Goal: Task Accomplishment & Management: Use online tool/utility

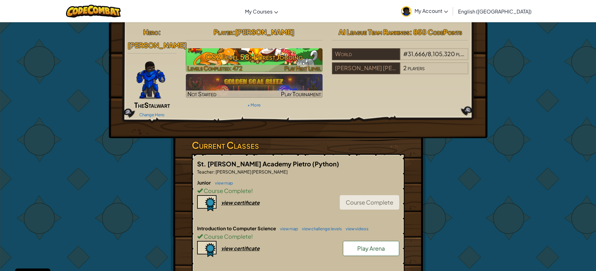
click at [262, 53] on h3 "CS2 Level 58: Forest Jogging" at bounding box center [254, 57] width 137 height 14
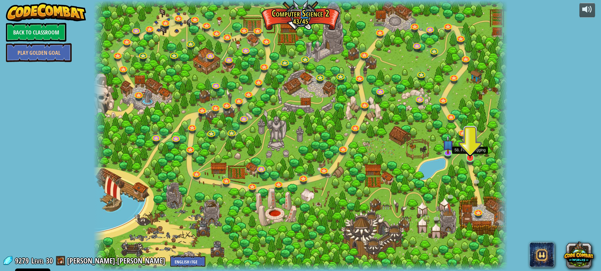
click at [468, 154] on img at bounding box center [470, 145] width 11 height 25
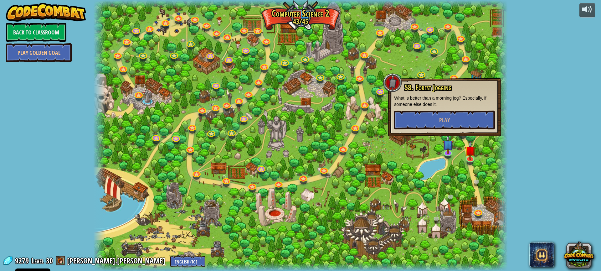
click at [506, 90] on div at bounding box center [501, 135] width 13 height 271
click at [507, 103] on div at bounding box center [501, 135] width 13 height 271
click at [480, 148] on div at bounding box center [300, 135] width 414 height 271
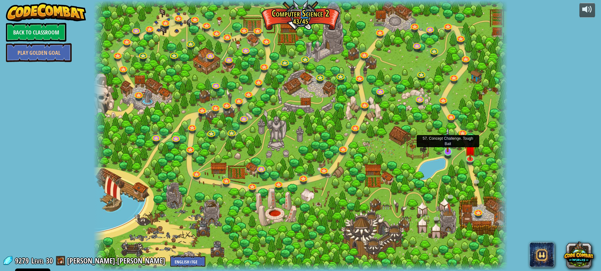
click at [449, 151] on img at bounding box center [447, 139] width 11 height 25
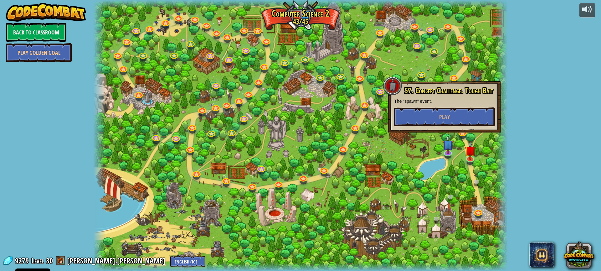
drag, startPoint x: 434, startPoint y: 180, endPoint x: 435, endPoint y: 176, distance: 4.8
click at [434, 180] on div at bounding box center [300, 135] width 414 height 271
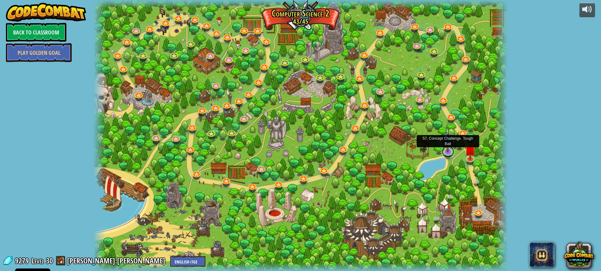
click at [449, 156] on link at bounding box center [448, 151] width 13 height 13
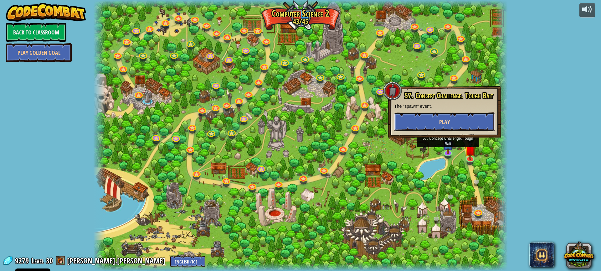
click at [426, 122] on button "Play" at bounding box center [444, 121] width 101 height 19
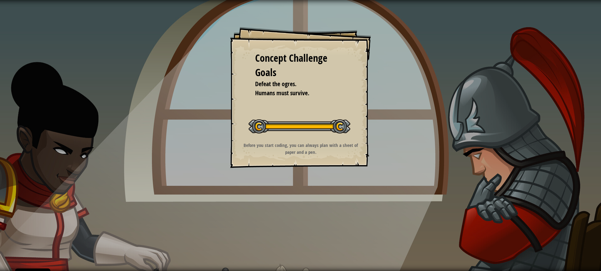
click at [386, 106] on div "Concept Challenge Goals Defeat the ogres. Humans must survive. Start Concept Ch…" at bounding box center [300, 135] width 601 height 271
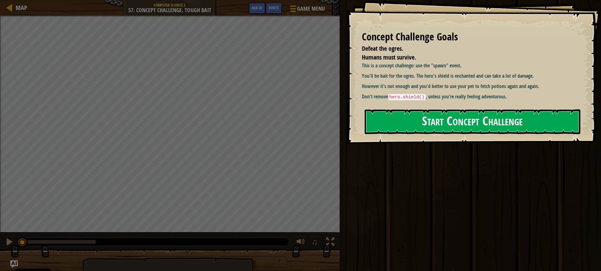
click at [403, 120] on button "Start Concept Challenge" at bounding box center [473, 121] width 216 height 25
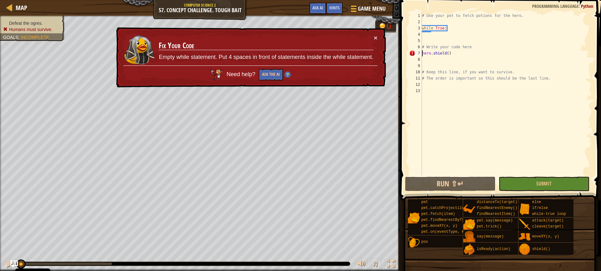
click at [422, 51] on div "# Use your pet to fetch potions for the hero. while True : # Write your code he…" at bounding box center [506, 100] width 171 height 175
type textarea "hero.shield()"
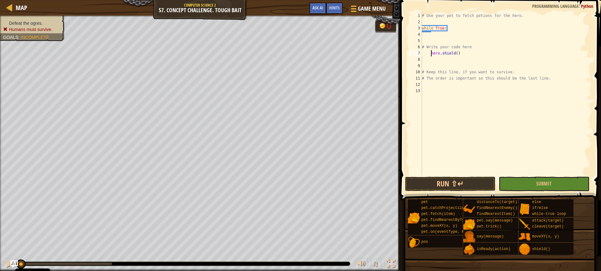
click at [431, 34] on div "# Use your pet to fetch potions for the hero. while True : # Write your code he…" at bounding box center [506, 100] width 171 height 175
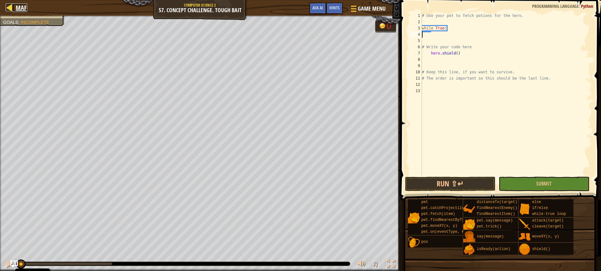
click at [18, 8] on span "Map" at bounding box center [22, 7] width 12 height 8
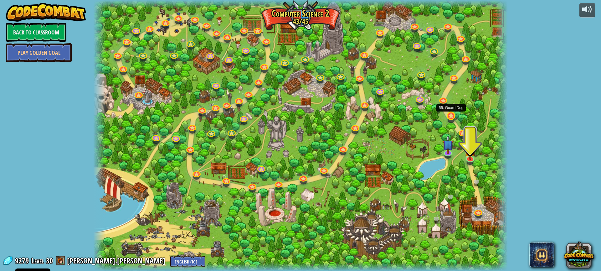
click at [451, 121] on div at bounding box center [451, 120] width 7 height 5
click at [451, 118] on link at bounding box center [451, 115] width 13 height 13
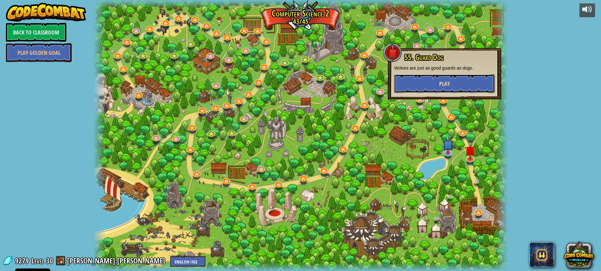
click at [436, 80] on button "Play" at bounding box center [444, 83] width 101 height 19
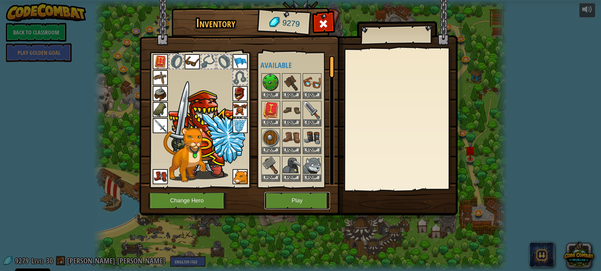
click at [296, 202] on button "Play" at bounding box center [297, 200] width 65 height 17
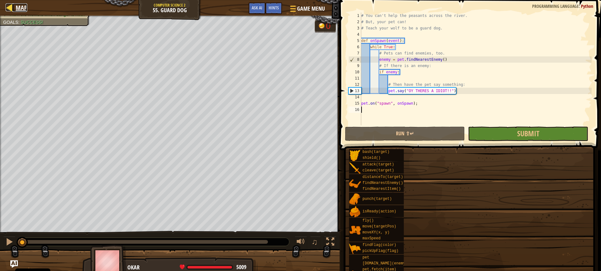
click at [18, 5] on span "Map" at bounding box center [22, 7] width 12 height 8
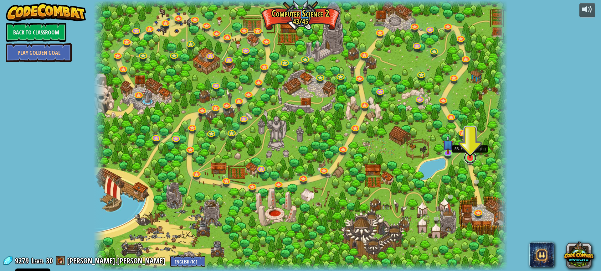
click at [468, 160] on link at bounding box center [470, 157] width 13 height 13
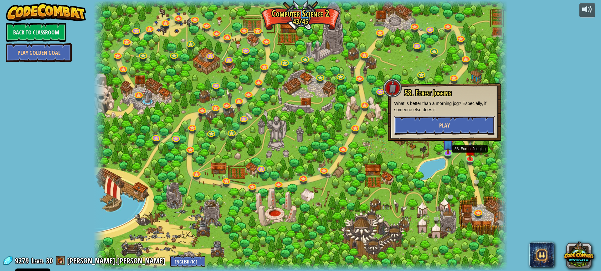
click at [446, 121] on span "Play" at bounding box center [444, 125] width 11 height 8
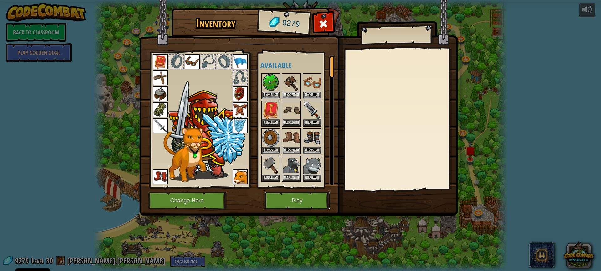
click at [299, 195] on button "Play" at bounding box center [297, 200] width 65 height 17
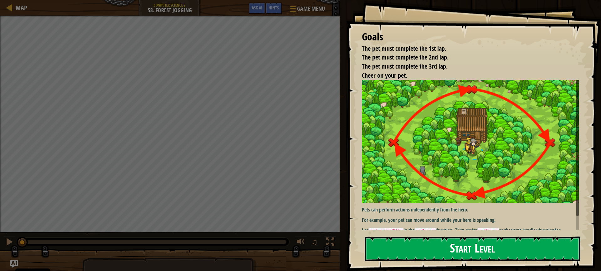
click at [445, 245] on button "Start Level" at bounding box center [473, 248] width 216 height 25
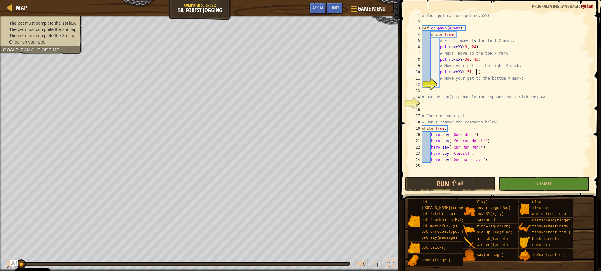
scroll to position [3, 5]
type textarea "# Move your pet to the bottom X mark:"
type textarea "pet.moveXY(30, 5)"
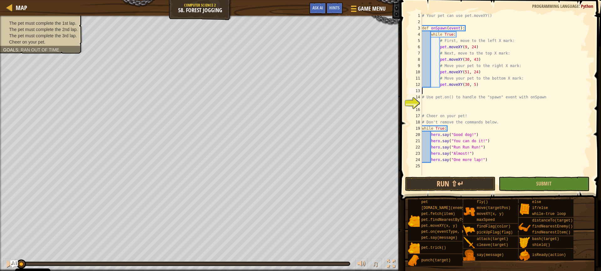
type textarea "# Use pet.on() to handle the "spawn" event with onSpawn"
click at [459, 108] on div "pet.on (eventType, handler) press enter" at bounding box center [480, 118] width 118 height 23
click at [505, 102] on div "# Your pet can use pet.moveXY() def onSpawn ( event ) : while True : # First, m…" at bounding box center [506, 100] width 171 height 175
type textarea "pet.on("spawn", onSpawn)"
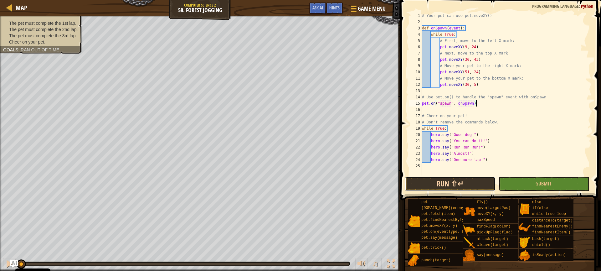
click at [465, 180] on button "Run ⇧↵" at bounding box center [450, 184] width 90 height 14
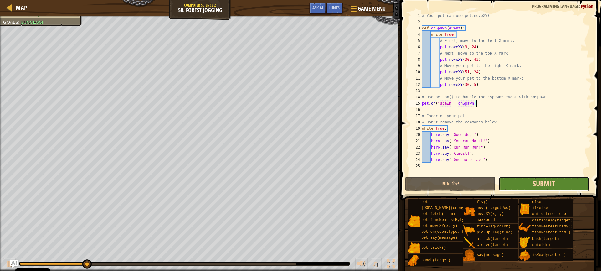
click at [547, 181] on span "Submit" at bounding box center [544, 183] width 22 height 10
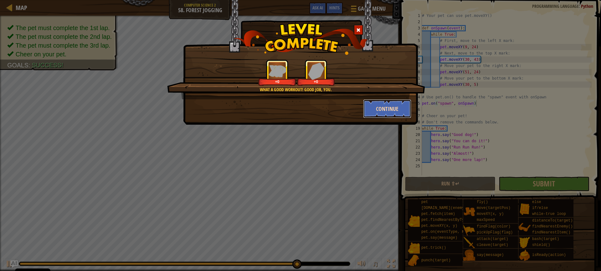
click at [374, 110] on button "Continue" at bounding box center [387, 108] width 49 height 19
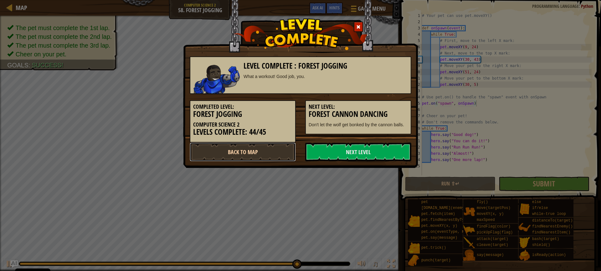
click at [261, 156] on link "Back to Map" at bounding box center [243, 151] width 106 height 19
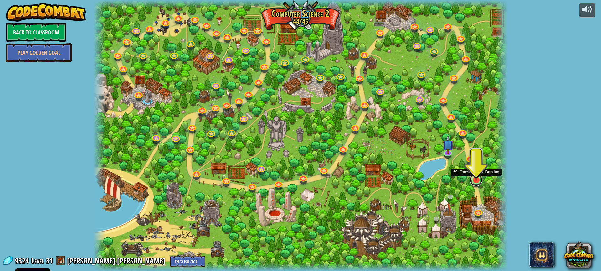
click at [475, 182] on link at bounding box center [476, 179] width 13 height 13
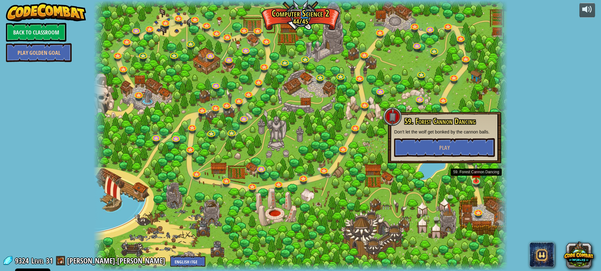
click at [394, 185] on div at bounding box center [300, 135] width 414 height 271
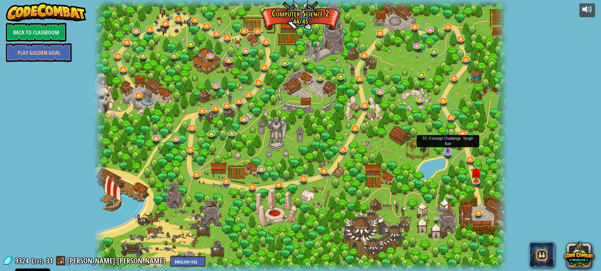
click at [448, 152] on img at bounding box center [447, 139] width 11 height 25
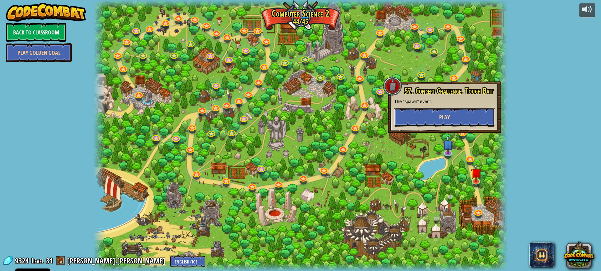
click at [431, 122] on button "Play" at bounding box center [444, 117] width 101 height 19
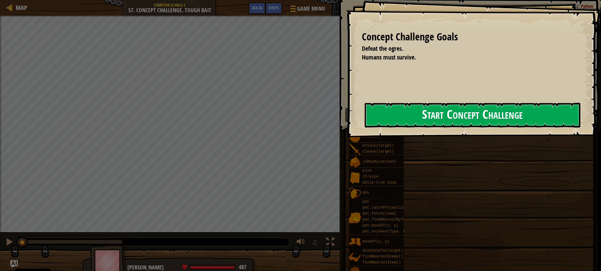
click at [420, 123] on button "Start Concept Challenge" at bounding box center [473, 115] width 216 height 25
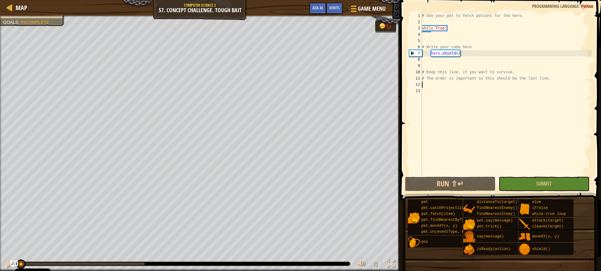
click at [439, 84] on div "# Use your pet to fetch potions for the hero. while True : # Write your code he…" at bounding box center [506, 100] width 171 height 175
click at [465, 179] on button "Run ⇧↵" at bounding box center [450, 184] width 90 height 14
drag, startPoint x: 464, startPoint y: 55, endPoint x: 430, endPoint y: 51, distance: 34.0
click at [430, 51] on div "# Use your pet to fetch potions for the hero. while True : # Write your code he…" at bounding box center [506, 100] width 171 height 175
type textarea "hero.shield()"
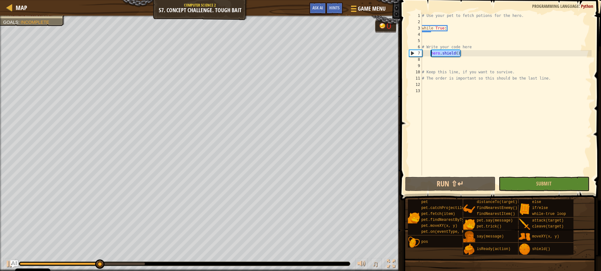
click at [438, 82] on div "# Use your pet to fetch potions for the hero. while True : # Write your code he…" at bounding box center [506, 100] width 171 height 175
paste textarea "hero.shield()"
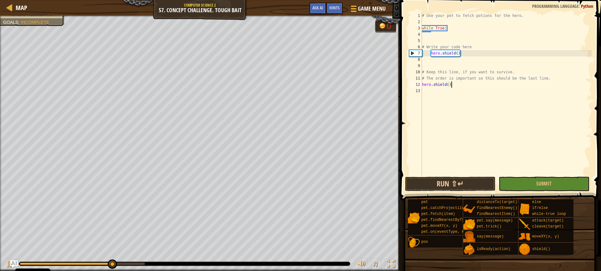
click at [461, 56] on div "# Use your pet to fetch potions for the hero. while True : # Write your code he…" at bounding box center [506, 100] width 171 height 175
click at [464, 54] on div "# Use your pet to fetch potions for the hero. while True : # Write your code he…" at bounding box center [506, 100] width 171 height 175
click at [463, 54] on div "# Use your pet to fetch potions for the hero. while True : # Write your code he…" at bounding box center [506, 100] width 171 height 175
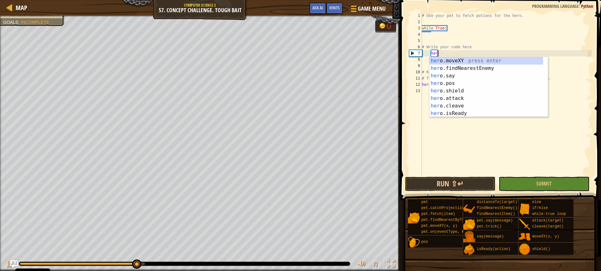
type textarea "h"
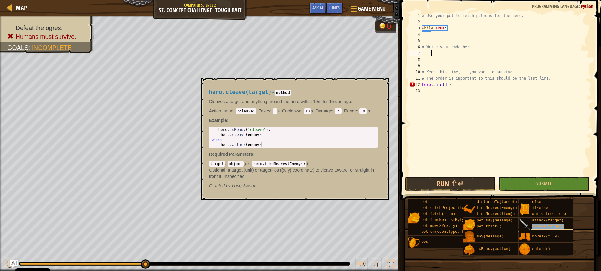
click at [541, 226] on span "cleave(target)" at bounding box center [548, 226] width 32 height 4
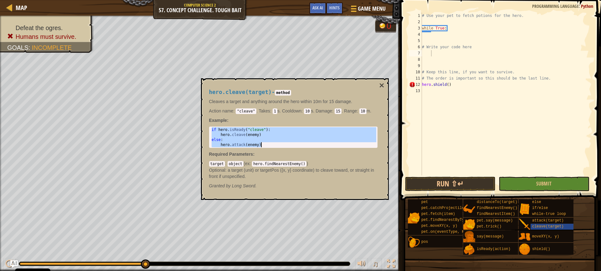
drag, startPoint x: 212, startPoint y: 130, endPoint x: 265, endPoint y: 149, distance: 55.7
click at [265, 149] on div "hero.cleave(target) - method Cleaves a target and anything around the hero with…" at bounding box center [293, 138] width 177 height 111
type textarea "else: hero.attack(enemy)"
click at [436, 51] on div "# Use your pet to fetch potions for the hero. while True : # Write your code he…" at bounding box center [506, 100] width 171 height 175
paste textarea "hero.attack(enemy)"
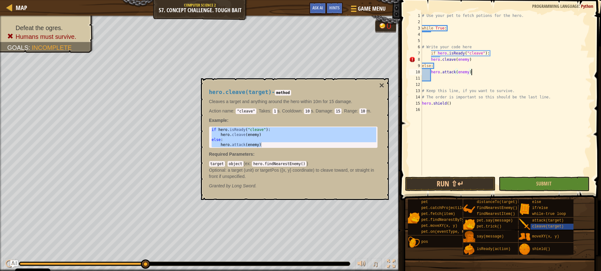
click at [430, 60] on div "# Use your pet to fetch potions for the hero. while True : # Write your code he…" at bounding box center [506, 100] width 171 height 175
click at [380, 83] on button "×" at bounding box center [381, 85] width 5 height 9
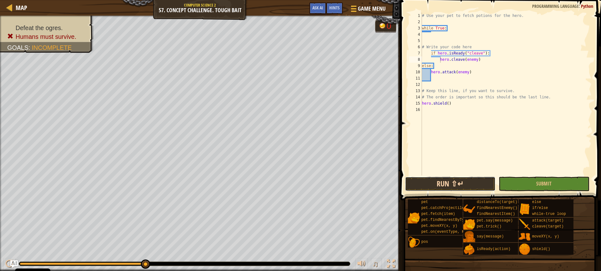
click at [465, 182] on button "Run ⇧↵" at bounding box center [450, 184] width 90 height 14
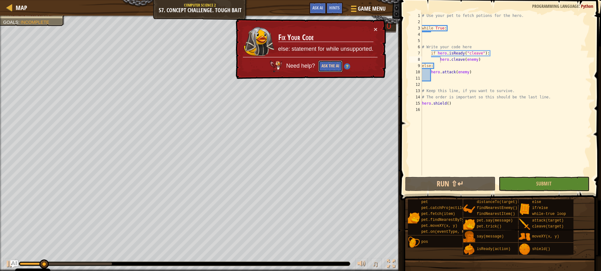
click at [331, 65] on button "Ask the AI" at bounding box center [330, 66] width 24 height 12
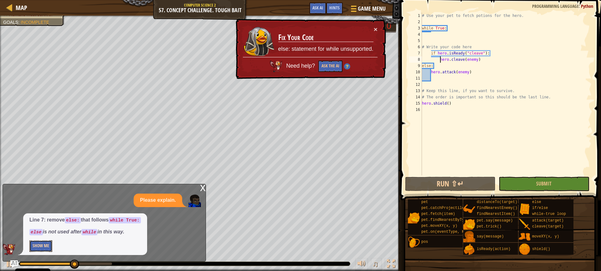
click at [36, 245] on button "Show Me" at bounding box center [40, 246] width 23 height 12
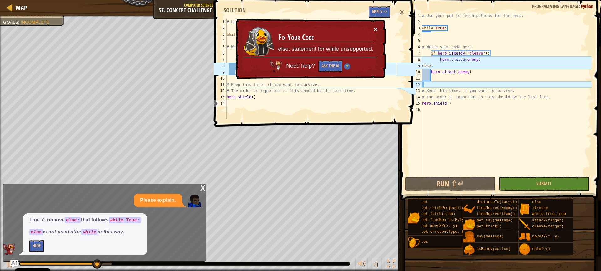
click at [376, 31] on button "×" at bounding box center [376, 29] width 4 height 7
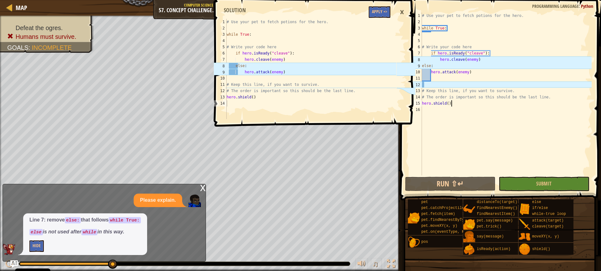
click at [457, 103] on div "# Use your pet to fetch potions for the hero. while True : # Write your code he…" at bounding box center [506, 100] width 171 height 175
type textarea "hero.shield()"
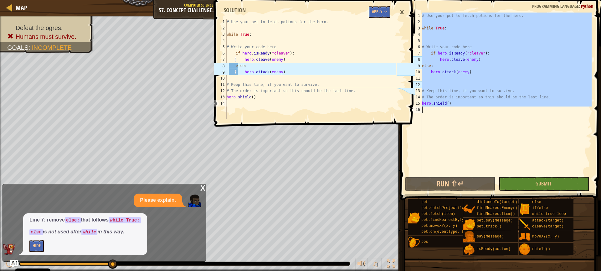
click at [457, 103] on div "# Use your pet to fetch potions for the hero. while True : # Write your code he…" at bounding box center [506, 100] width 171 height 175
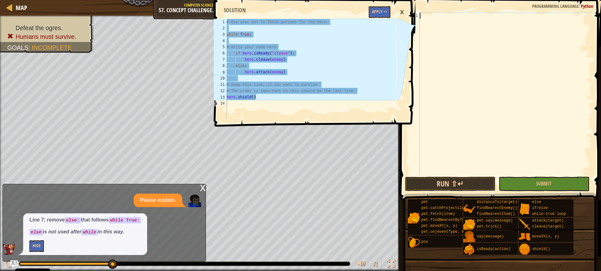
click at [259, 98] on div "# Use your pet to fetch potions for the hero. while True : # Write your code he…" at bounding box center [310, 75] width 171 height 113
type textarea "hero.shield()"
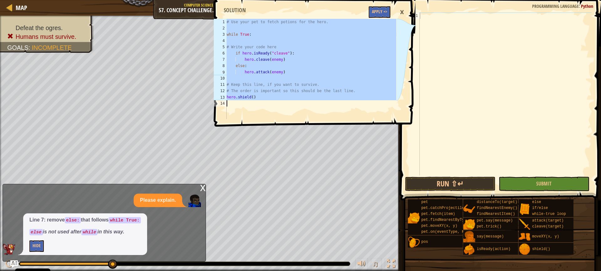
click at [259, 98] on div "# Use your pet to fetch potions for the hero. while True : # Write your code he…" at bounding box center [310, 75] width 171 height 113
click at [455, 13] on div at bounding box center [505, 100] width 173 height 175
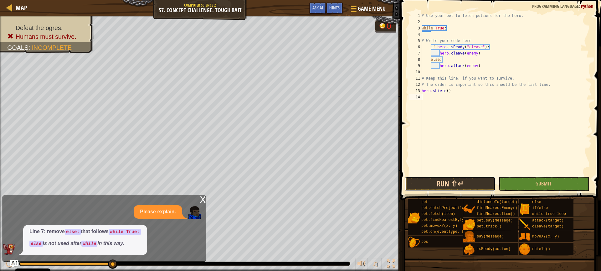
click at [448, 185] on button "Run ⇧↵" at bounding box center [450, 184] width 90 height 14
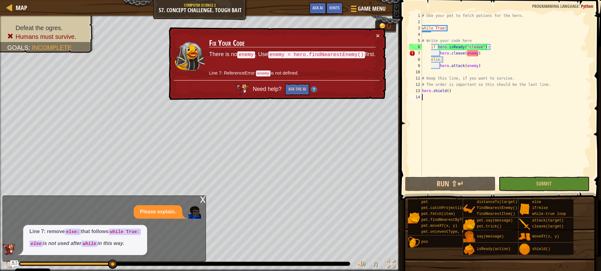
click at [494, 45] on div "# Use your pet to fetch potions for the hero. while True : # Write your code he…" at bounding box center [506, 100] width 171 height 175
type textarea "if hero.isReady("cleave"):"
click at [476, 36] on div "# Use your pet to fetch potions for the hero. while True : # Write your code he…" at bounding box center [506, 100] width 171 height 175
click at [476, 39] on div "# Use your pet to fetch potions for the hero. while True : # Write your code he…" at bounding box center [506, 100] width 171 height 175
type textarea "# Write your code here"
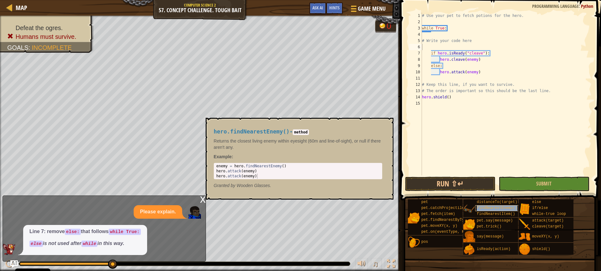
click at [504, 208] on span "findNearestEnemy()" at bounding box center [497, 208] width 41 height 4
type textarea "enemy = hero.findNearestEnemy()"
drag, startPoint x: 219, startPoint y: 166, endPoint x: 296, endPoint y: 165, distance: 77.0
click at [296, 165] on div "enemy = hero . findNearestEnemy ( ) hero . attack ( enemy ) hero . attack ( ene…" at bounding box center [298, 175] width 166 height 25
click at [442, 46] on div "# Use your pet to fetch potions for the hero. while True : # Write your code he…" at bounding box center [506, 100] width 171 height 175
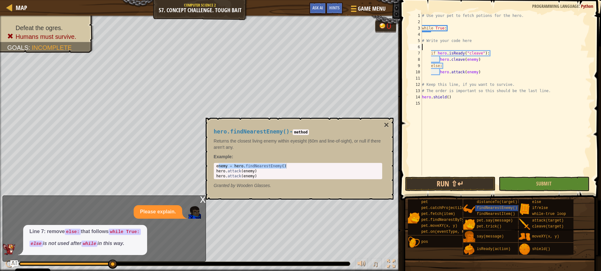
paste textarea "nemy = hero.findNearestEnemy()"
click at [422, 46] on div "# Use your pet to fetch potions for the hero. while True : # Write your code he…" at bounding box center [506, 100] width 171 height 175
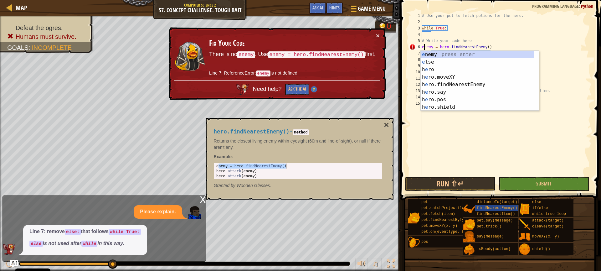
click at [423, 46] on div "# Use your pet to fetch potions for the hero. while True : # Write your code he…" at bounding box center [506, 100] width 171 height 175
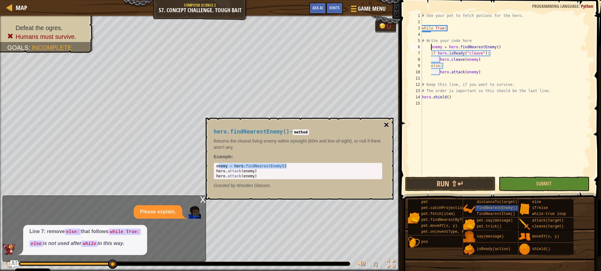
type textarea "enemy = hero.findNearestEnemy()"
click at [386, 123] on button "×" at bounding box center [386, 125] width 5 height 9
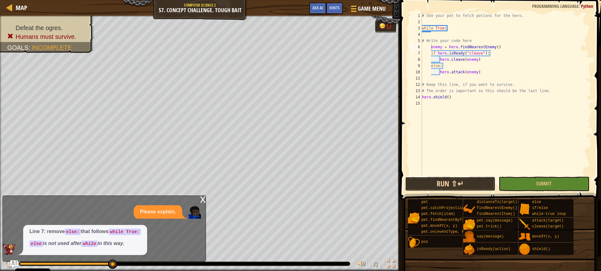
click at [435, 181] on button "Run ⇧↵" at bounding box center [450, 184] width 90 height 14
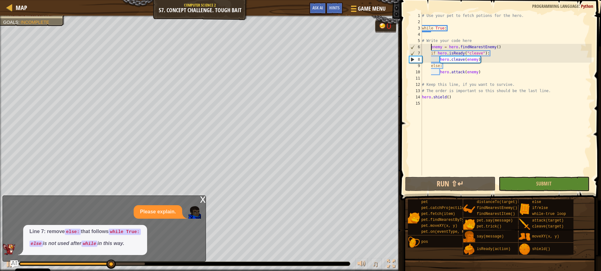
click at [485, 76] on div "# Use your pet to fetch potions for the hero. while True : # Write your code he…" at bounding box center [506, 100] width 171 height 175
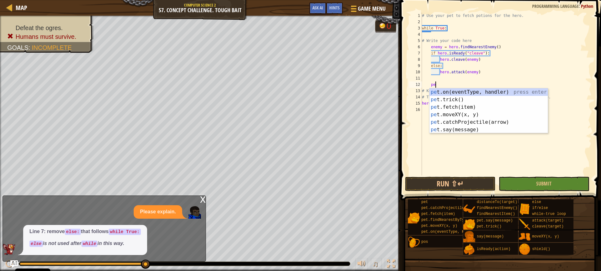
scroll to position [3, 1]
drag, startPoint x: 474, startPoint y: 108, endPoint x: 470, endPoint y: 107, distance: 3.8
click at [473, 108] on div "pet .on(eventType, handler) press enter pet .trick() press enter pet .fetch(ite…" at bounding box center [488, 118] width 118 height 60
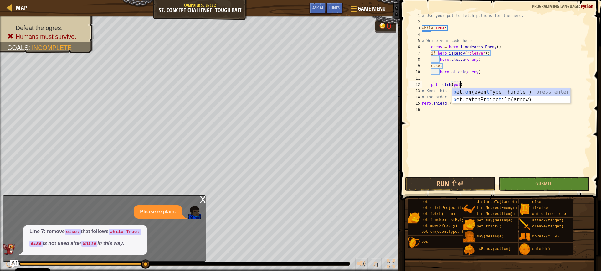
scroll to position [3, 3]
type textarea "pet.fetch(potion)"
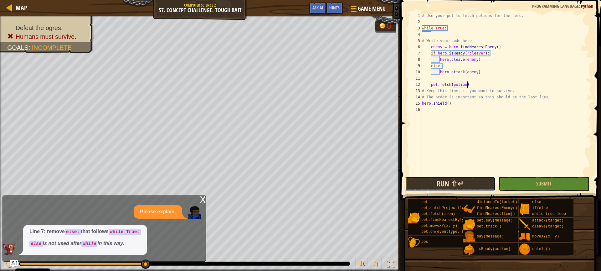
click at [476, 185] on button "Run ⇧↵" at bounding box center [450, 184] width 90 height 14
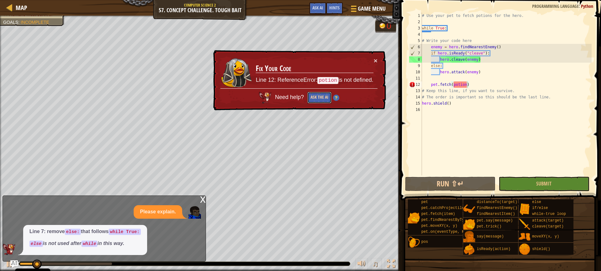
click at [317, 97] on button "Ask the AI" at bounding box center [319, 98] width 24 height 12
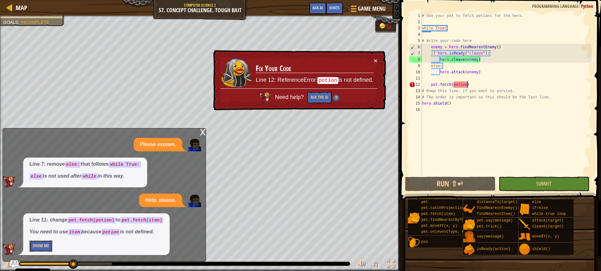
click at [40, 245] on button "Show Me" at bounding box center [40, 246] width 23 height 12
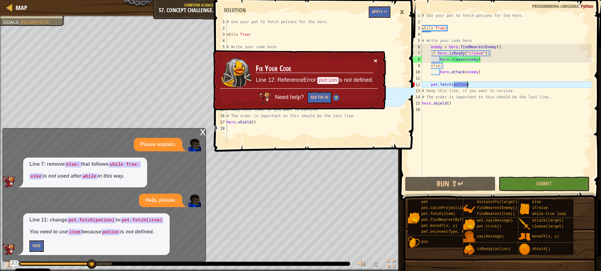
click at [376, 59] on button "×" at bounding box center [376, 60] width 4 height 7
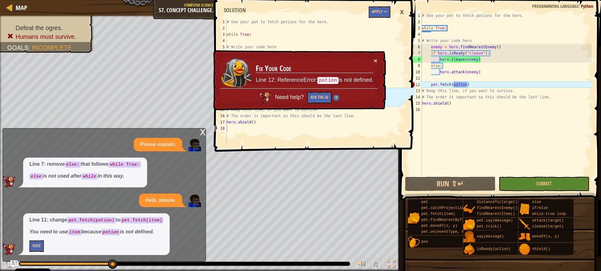
click at [378, 61] on div "× Fix Your Code Line 12: ReferenceError: potion is not defined. Need help? Ask …" at bounding box center [299, 80] width 174 height 60
click at [377, 61] on button "×" at bounding box center [376, 60] width 4 height 7
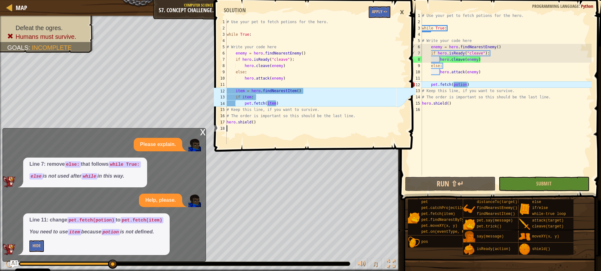
drag, startPoint x: 226, startPoint y: 20, endPoint x: 258, endPoint y: 60, distance: 50.8
click at [258, 59] on div "1 2 3 4 5 6 7 8 9 10 11 12 13 14 15 16 17 18 # Use your pet to fetch potions fo…" at bounding box center [305, 81] width 184 height 125
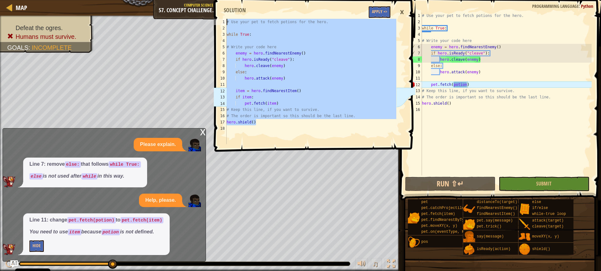
drag, startPoint x: 260, startPoint y: 125, endPoint x: 234, endPoint y: 15, distance: 112.2
click at [234, 15] on div "1 2 3 4 5 6 7 8 9 10 11 12 13 14 15 16 17 18 # Use your pet to fetch potions fo…" at bounding box center [314, 74] width 203 height 142
type textarea "# Use your pet to fetch potions for the hero."
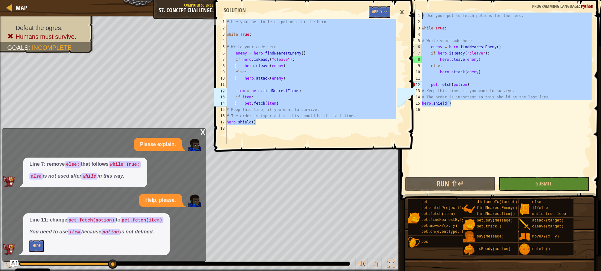
drag, startPoint x: 451, startPoint y: 101, endPoint x: 419, endPoint y: 16, distance: 91.2
click at [419, 16] on div "hero.shield() 1 2 3 4 5 6 7 8 9 10 11 12 13 14 15 16 # Use your pet to fetch po…" at bounding box center [500, 94] width 184 height 163
paste textarea "hero.shield()"
type textarea "hero.shield()"
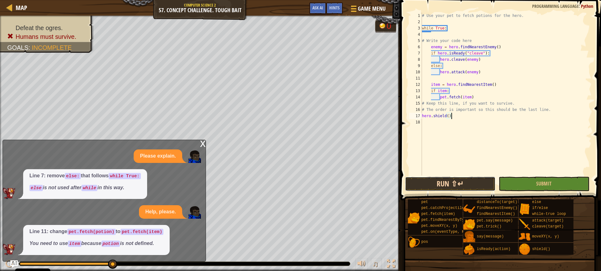
click at [450, 178] on button "Run ⇧↵" at bounding box center [450, 184] width 90 height 14
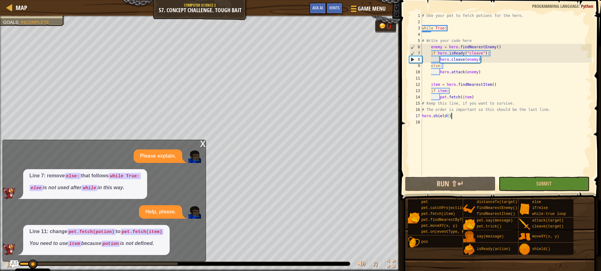
click at [201, 142] on div "x" at bounding box center [203, 143] width 6 height 6
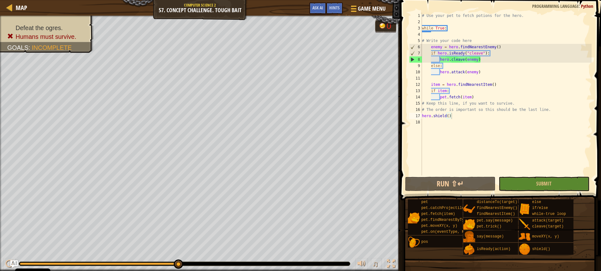
scroll to position [3, 0]
click at [434, 36] on div "# Use your pet to fetch potions for the hero. while True : # Write your code he…" at bounding box center [506, 100] width 171 height 175
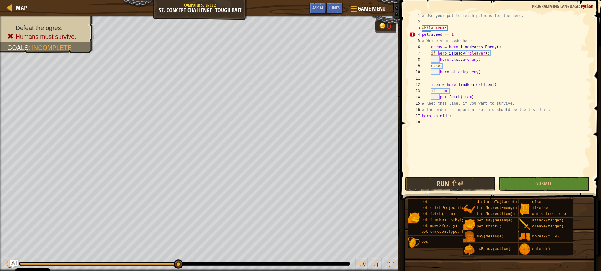
scroll to position [3, 3]
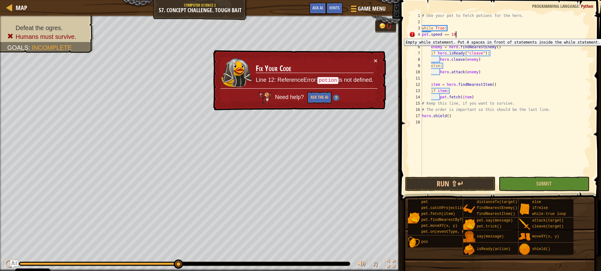
click at [422, 34] on div "4" at bounding box center [415, 34] width 13 height 6
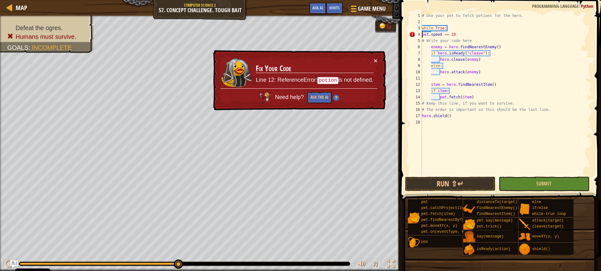
type textarea "hero.shield()"
click at [422, 34] on div "4" at bounding box center [415, 34] width 13 height 6
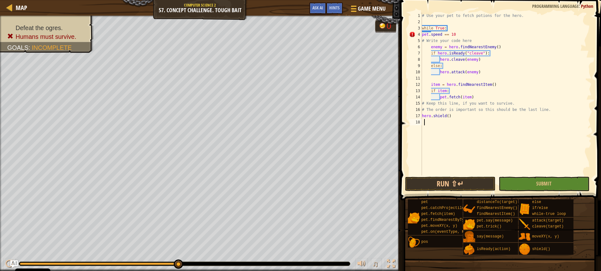
click at [422, 34] on div "# Use your pet to fetch potions for the hero. while True : pet . speed == 10 # …" at bounding box center [506, 100] width 171 height 175
click at [467, 179] on button "Run ⇧↵" at bounding box center [450, 184] width 90 height 14
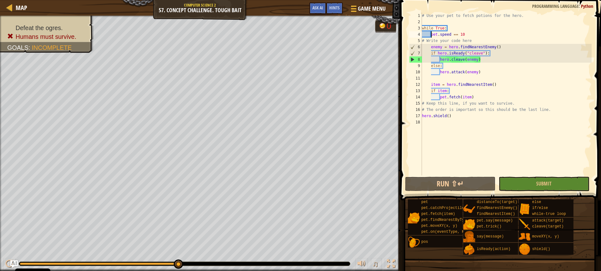
click at [471, 34] on div "# Use your pet to fetch potions for the hero. while True : pet . speed == 10 # …" at bounding box center [506, 100] width 171 height 175
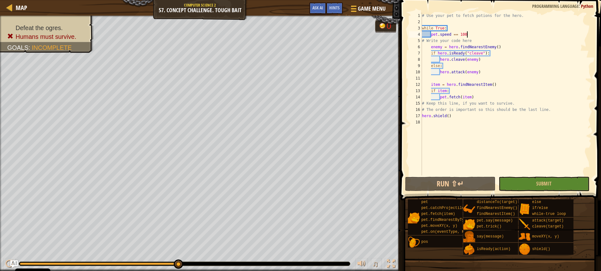
scroll to position [3, 3]
click at [465, 188] on button "Run ⇧↵" at bounding box center [450, 184] width 90 height 14
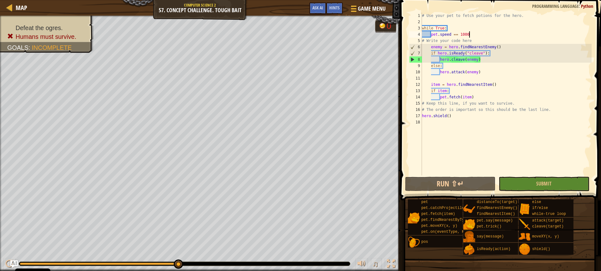
click at [473, 34] on div "# Use your pet to fetch potions for the hero. while True : pet . speed == 1000 …" at bounding box center [506, 100] width 171 height 175
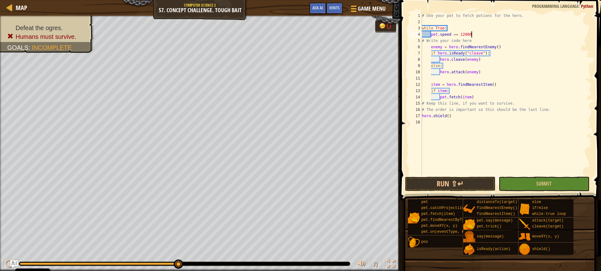
scroll to position [3, 4]
click at [453, 187] on button "Run ⇧↵" at bounding box center [450, 184] width 90 height 14
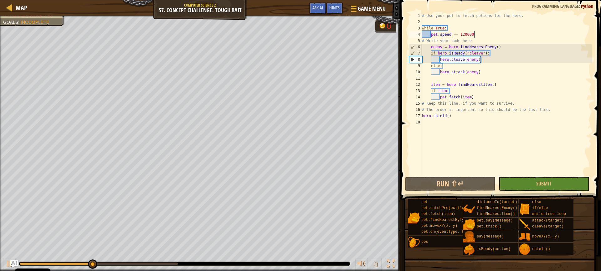
click at [482, 32] on div "# Use your pet to fetch potions for the hero. while True : pet . speed == 12000…" at bounding box center [506, 100] width 171 height 175
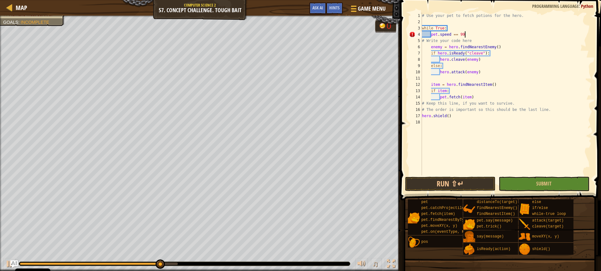
scroll to position [3, 3]
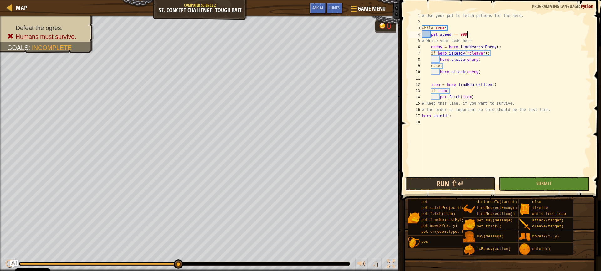
click at [442, 183] on button "Run ⇧↵" at bounding box center [450, 184] width 90 height 14
click at [476, 178] on button "Run ⇧↵" at bounding box center [450, 184] width 90 height 14
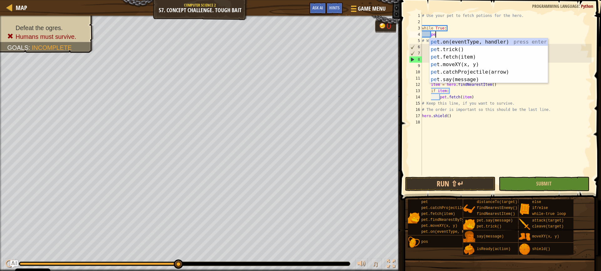
type textarea "p"
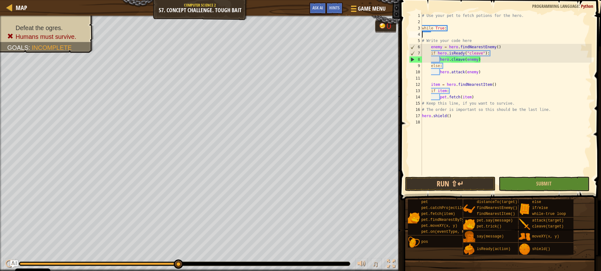
scroll to position [3, 0]
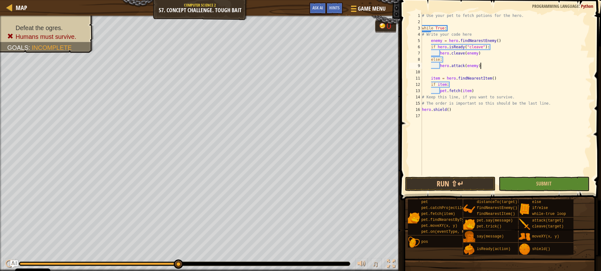
click at [496, 68] on div "# Use your pet to fetch potions for the hero. while True : # Write your code he…" at bounding box center [506, 100] width 171 height 175
type textarea "hero.attack(enemy)"
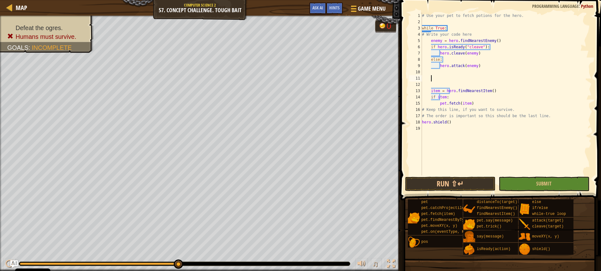
scroll to position [3, 1]
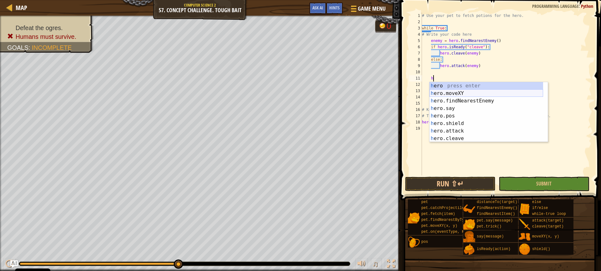
drag, startPoint x: 473, startPoint y: 94, endPoint x: 468, endPoint y: 93, distance: 5.5
click at [473, 94] on div "h ero press enter h ero.moveXY press enter h ero.findNearestEnemy press enter h…" at bounding box center [486, 119] width 114 height 75
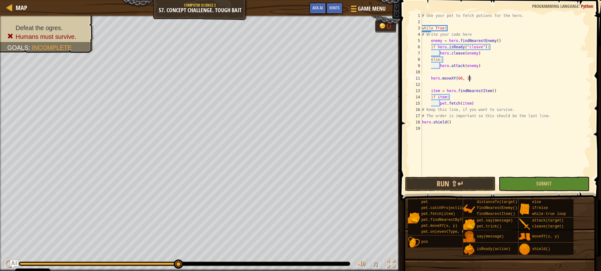
scroll to position [3, 4]
type textarea "hero.moveXY(60, 36)"
click at [427, 180] on button "Run ⇧↵" at bounding box center [450, 184] width 90 height 14
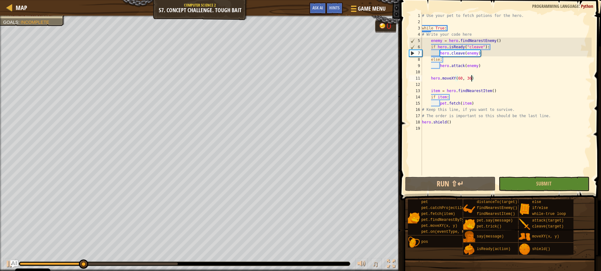
click at [431, 71] on div "# Use your pet to fetch potions for the hero. while True : # Write your code he…" at bounding box center [506, 100] width 171 height 175
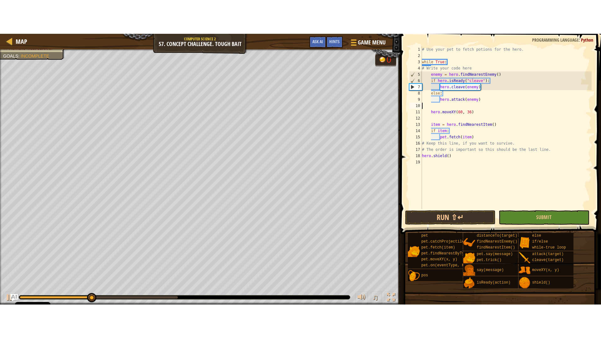
scroll to position [3, 0]
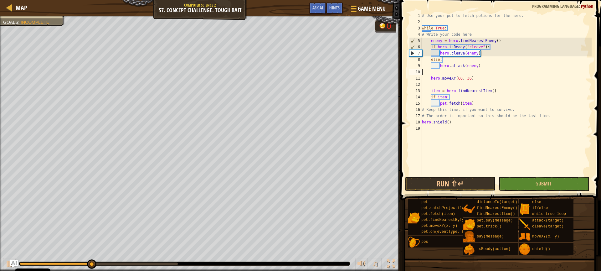
type textarea "hero.attack(enemy)"
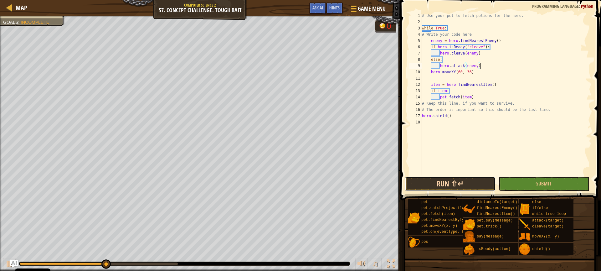
click at [461, 186] on button "Run ⇧↵" at bounding box center [450, 184] width 90 height 14
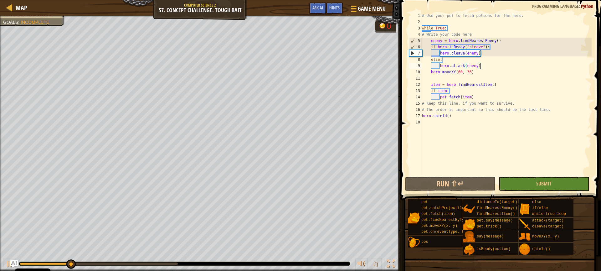
click at [427, 80] on div "# Use your pet to fetch potions for the hero. while True : # Write your code he…" at bounding box center [506, 100] width 171 height 175
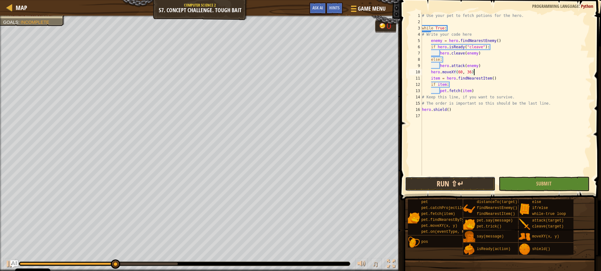
click at [449, 185] on button "Run ⇧↵" at bounding box center [450, 184] width 90 height 14
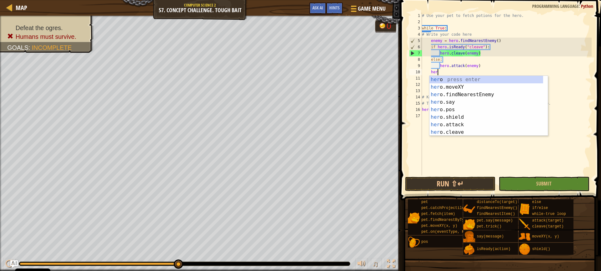
type textarea "h"
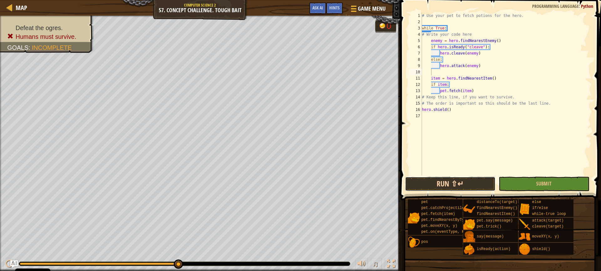
click at [471, 183] on button "Run ⇧↵" at bounding box center [450, 184] width 90 height 14
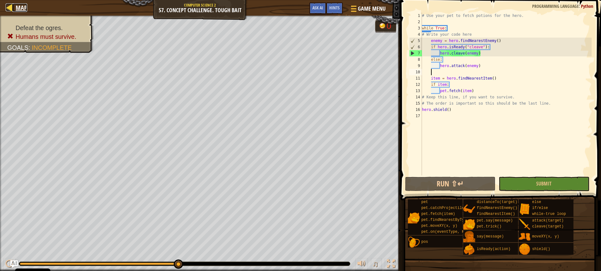
click at [10, 9] on div at bounding box center [10, 7] width 8 height 8
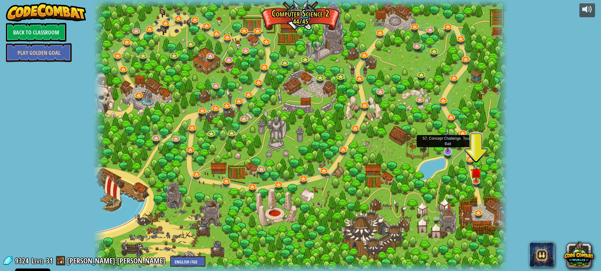
click at [449, 149] on img at bounding box center [447, 139] width 11 height 25
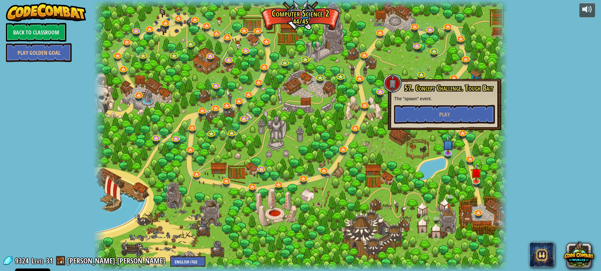
click at [409, 167] on div at bounding box center [300, 135] width 414 height 271
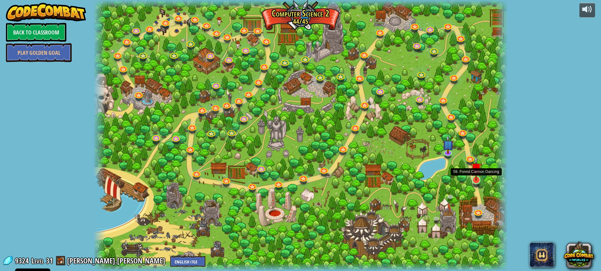
click at [473, 174] on img at bounding box center [476, 168] width 11 height 25
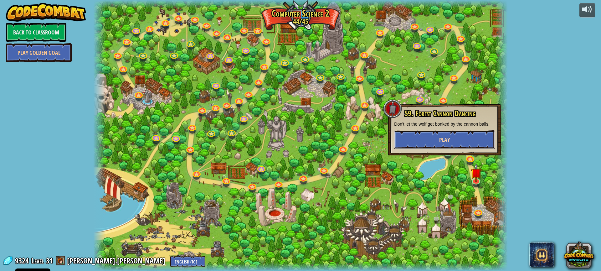
click at [453, 143] on button "Play" at bounding box center [444, 139] width 101 height 19
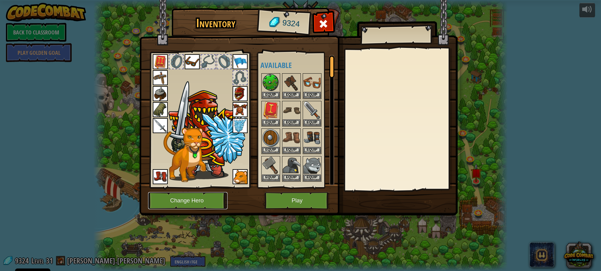
click at [187, 196] on button "Change Hero" at bounding box center [188, 200] width 80 height 17
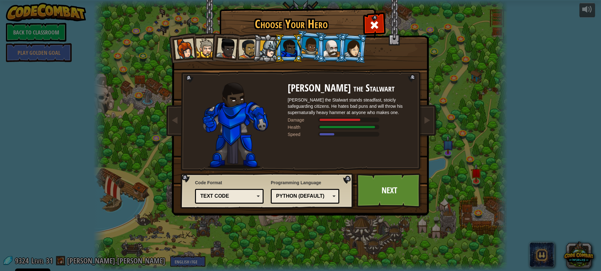
click at [331, 46] on div at bounding box center [332, 48] width 16 height 17
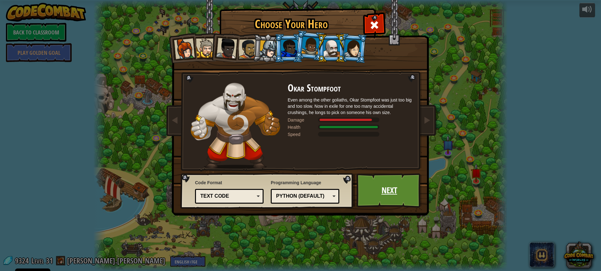
click at [384, 198] on link "Next" at bounding box center [389, 190] width 65 height 34
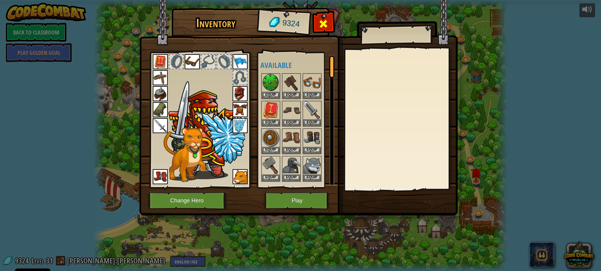
click at [321, 31] on div at bounding box center [324, 26] width 20 height 20
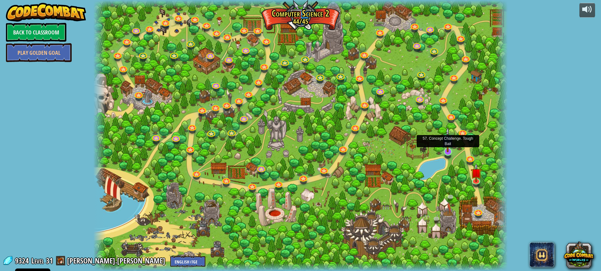
click at [447, 149] on img at bounding box center [447, 139] width 11 height 25
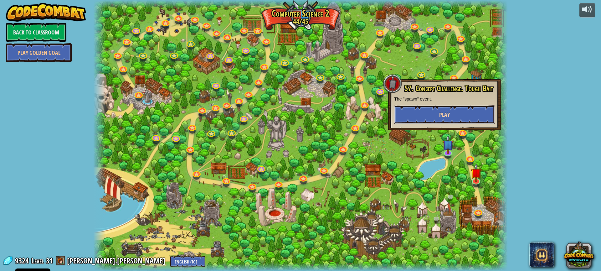
click at [433, 113] on button "Play" at bounding box center [444, 114] width 101 height 19
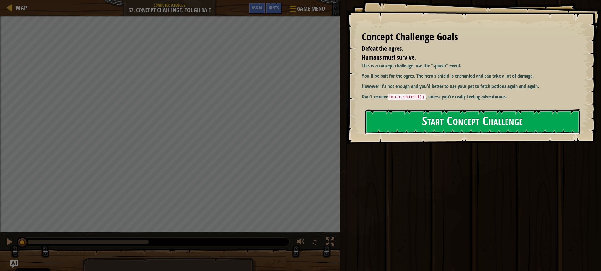
click at [398, 121] on button "Start Concept Challenge" at bounding box center [473, 121] width 216 height 25
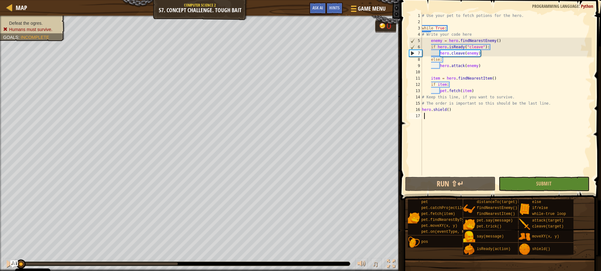
click at [450, 143] on div "# Use your pet to fetch potions for the hero. while True : # Write your code he…" at bounding box center [506, 100] width 171 height 175
click at [432, 188] on button "Run ⇧↵" at bounding box center [450, 184] width 90 height 14
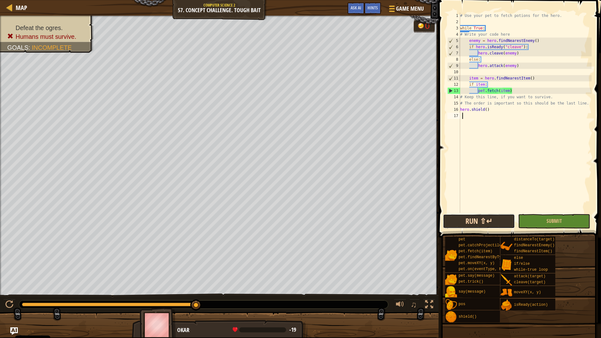
click at [485, 219] on button "Run ⇧↵" at bounding box center [479, 221] width 72 height 14
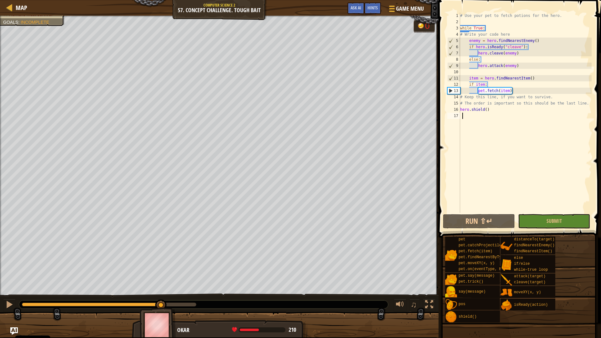
drag, startPoint x: 179, startPoint y: 304, endPoint x: 158, endPoint y: 306, distance: 21.7
click at [159, 270] on div at bounding box center [91, 305] width 139 height 4
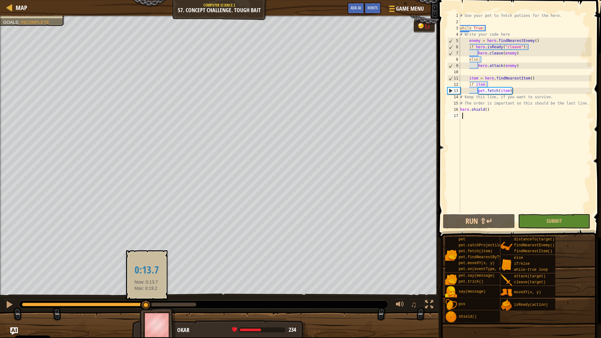
drag, startPoint x: 159, startPoint y: 306, endPoint x: 146, endPoint y: 305, distance: 12.5
click at [146, 270] on div at bounding box center [145, 305] width 11 height 11
drag, startPoint x: 147, startPoint y: 301, endPoint x: 163, endPoint y: 313, distance: 19.9
click at [139, 270] on div at bounding box center [139, 305] width 11 height 11
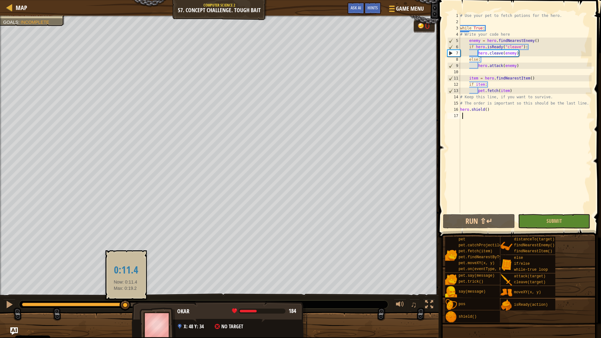
drag, startPoint x: 134, startPoint y: 301, endPoint x: 205, endPoint y: 330, distance: 77.0
click at [125, 270] on div at bounding box center [125, 305] width 11 height 11
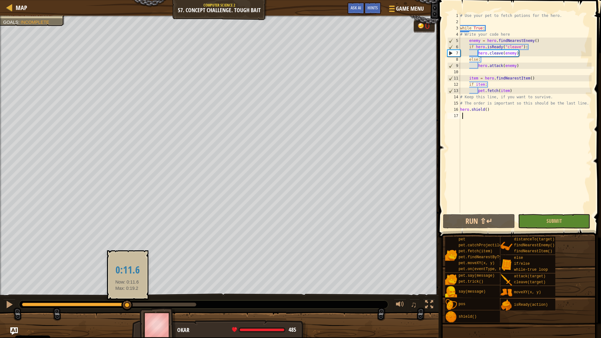
click at [127, 270] on div at bounding box center [126, 305] width 11 height 11
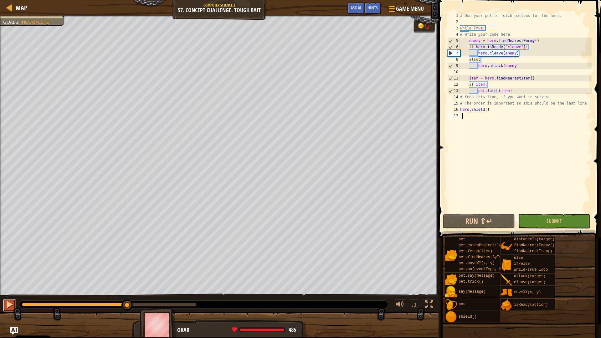
click at [5, 270] on div at bounding box center [9, 305] width 8 height 8
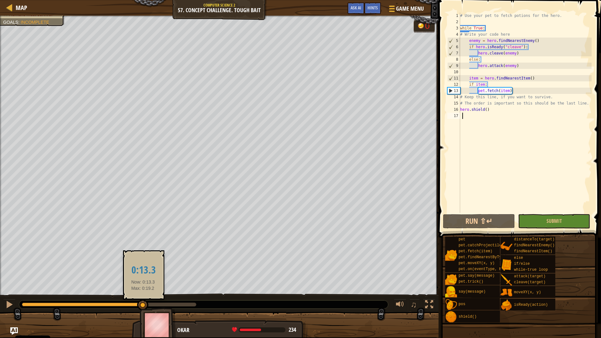
click at [69, 270] on div "Defeat the ogres. Humans must survive. Goals : Incomplete 0 ♫ Okar 234 x: 48 y:…" at bounding box center [300, 177] width 601 height 322
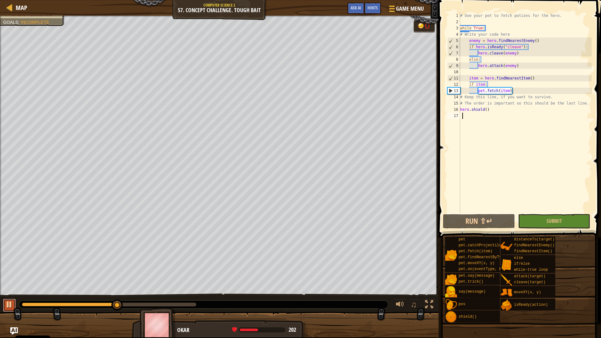
click at [4, 270] on button at bounding box center [9, 305] width 13 height 13
click at [13, 270] on img "Ask AI" at bounding box center [14, 331] width 8 height 8
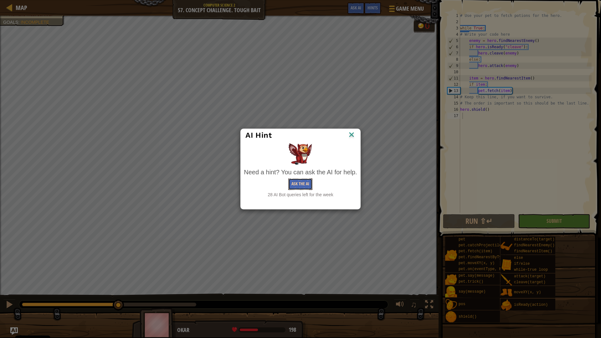
click at [307, 180] on button "Ask the AI" at bounding box center [300, 184] width 24 height 12
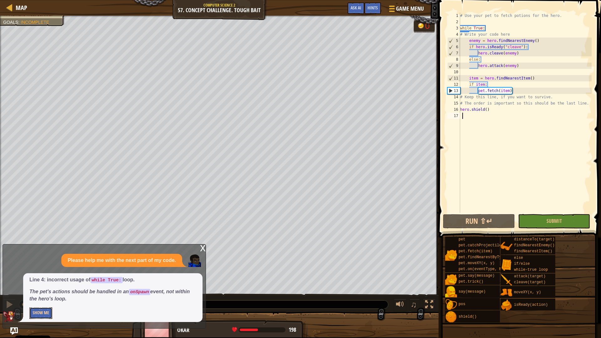
click at [35, 270] on button "Show Me" at bounding box center [40, 313] width 23 height 12
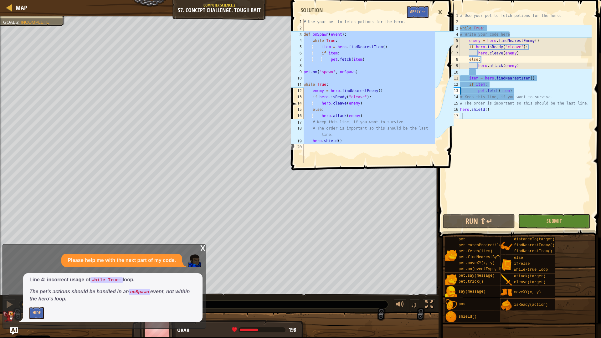
drag, startPoint x: 304, startPoint y: 34, endPoint x: 420, endPoint y: 166, distance: 175.5
click at [420, 164] on div "def onSpawn(event): 1 2 3 4 5 6 7 8 9 10 11 12 13 14 15 16 17 18 19 20 # Use yo…" at bounding box center [372, 83] width 164 height 161
type textarea "hero.shield()"
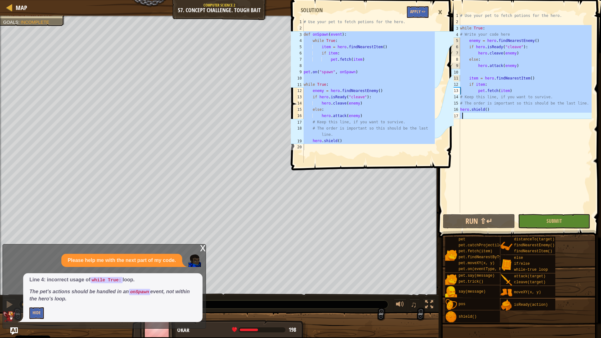
drag, startPoint x: 461, startPoint y: 26, endPoint x: 521, endPoint y: 115, distance: 107.4
click at [521, 115] on div "# Use your pet to fetch potions for the hero. while True : # Write your code he…" at bounding box center [525, 119] width 133 height 213
type textarea "hero.shield()"
paste textarea
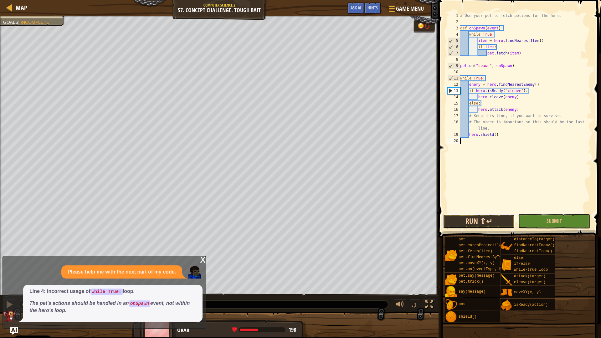
click at [480, 219] on button "Run ⇧↵" at bounding box center [479, 221] width 72 height 14
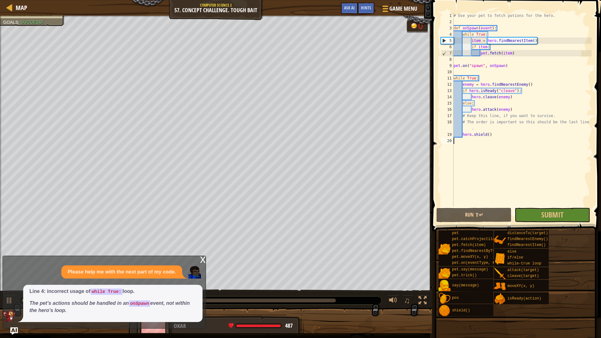
click at [201, 260] on div "x" at bounding box center [203, 259] width 6 height 6
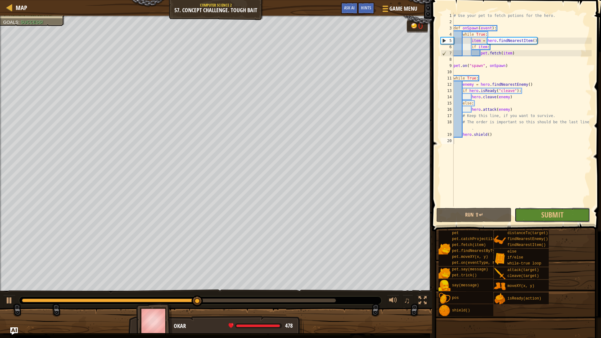
click at [551, 210] on span "Submit" at bounding box center [552, 215] width 22 height 10
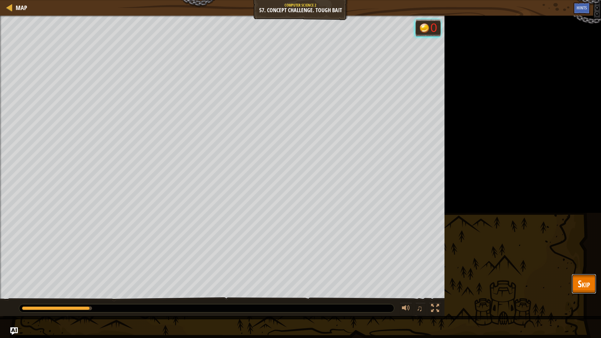
click at [591, 270] on button "Skip" at bounding box center [584, 284] width 25 height 20
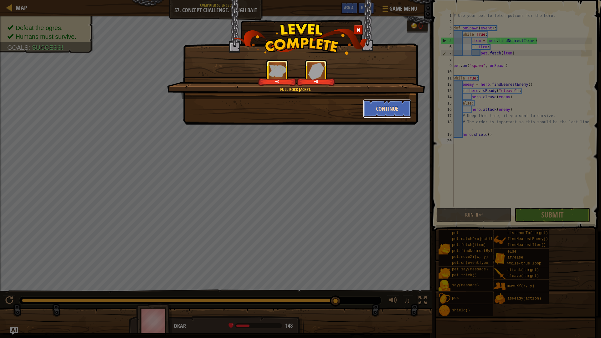
click at [381, 117] on button "Continue" at bounding box center [387, 108] width 49 height 19
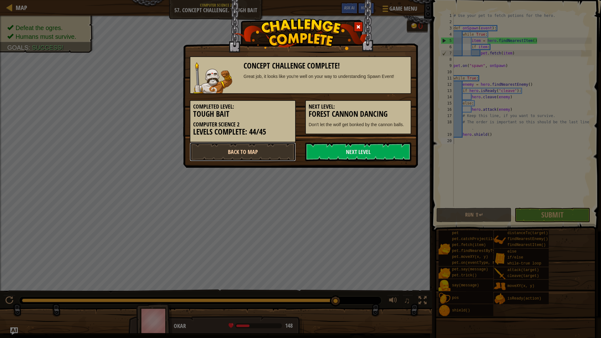
click at [261, 157] on link "Back to Map" at bounding box center [243, 151] width 106 height 19
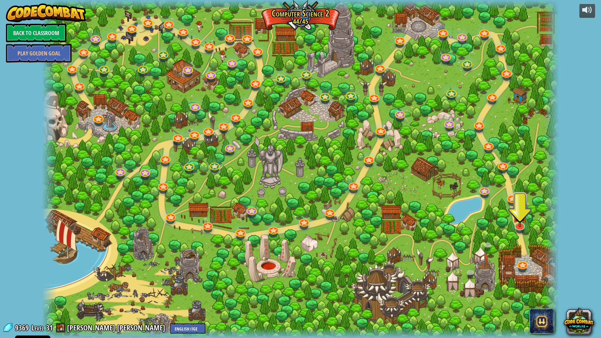
click at [523, 230] on div at bounding box center [520, 230] width 8 height 6
click at [519, 225] on img at bounding box center [520, 209] width 14 height 33
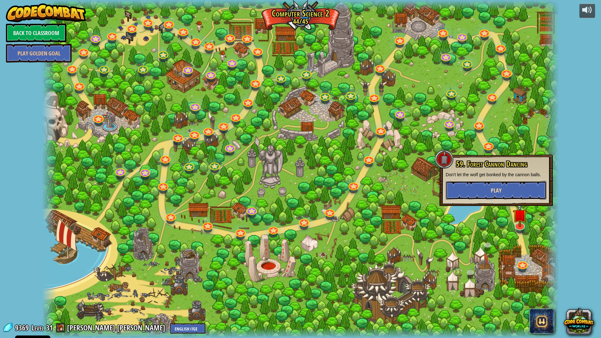
click at [496, 196] on button "Play" at bounding box center [496, 190] width 101 height 19
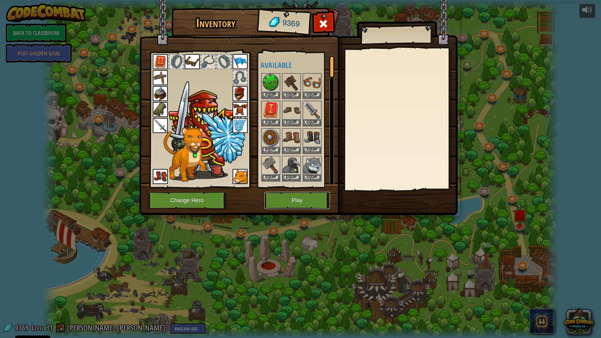
click at [317, 201] on button "Play" at bounding box center [297, 200] width 65 height 17
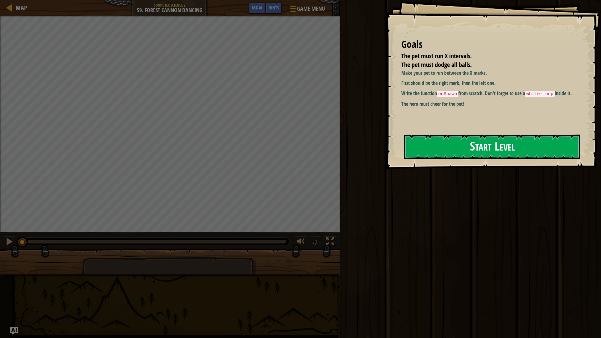
click at [441, 141] on button "Start Level" at bounding box center [492, 147] width 176 height 25
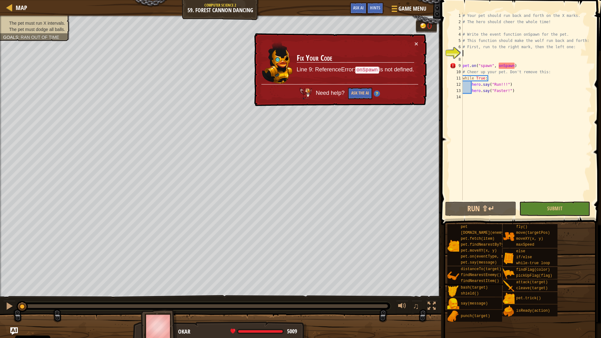
scroll to position [3, 0]
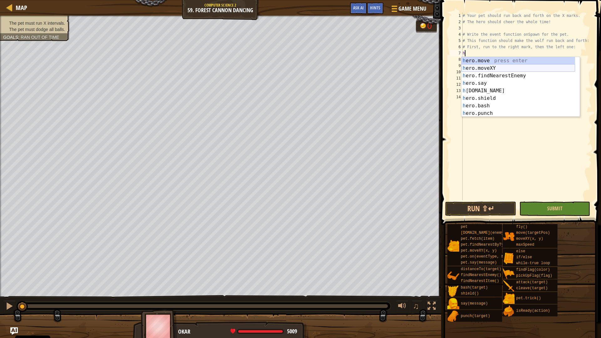
click at [483, 67] on div "h ero.move press enter h ero.moveXY press enter h ero.findNearestEnemy press en…" at bounding box center [518, 94] width 114 height 75
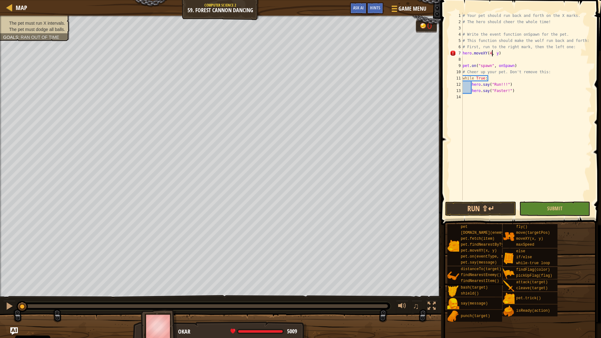
scroll to position [3, 3]
click at [502, 52] on div "# Your pet should run back and forth on the X marks. # The hero should cheer th…" at bounding box center [526, 113] width 130 height 200
type textarea "hero.moveXY(48, 8)"
click at [494, 206] on button "Run ⇧↵" at bounding box center [480, 209] width 71 height 14
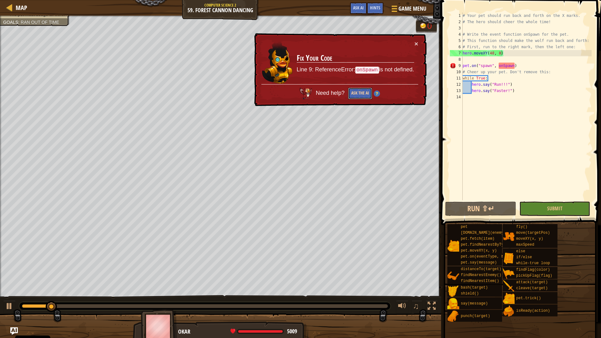
click at [357, 90] on button "Ask the AI" at bounding box center [360, 94] width 24 height 12
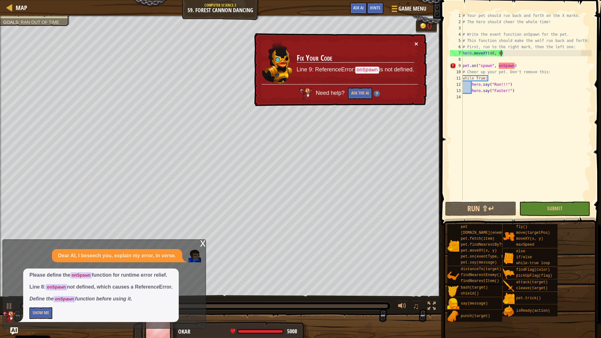
click at [415, 44] on button "×" at bounding box center [416, 43] width 4 height 7
click at [44, 270] on button "Show Me" at bounding box center [40, 313] width 23 height 12
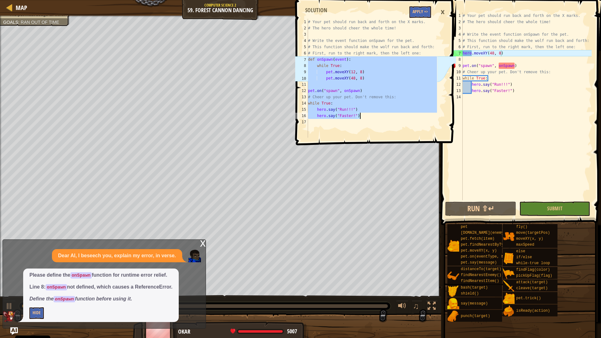
drag, startPoint x: 309, startPoint y: 58, endPoint x: 382, endPoint y: 117, distance: 93.7
click at [382, 117] on div "# Your pet should run back and forth on the X marks. # The hero should cheer th…" at bounding box center [372, 84] width 130 height 131
type textarea "hero.say("Run!!!") hero.say("Faster!")"
drag, startPoint x: 524, startPoint y: 116, endPoint x: 507, endPoint y: 108, distance: 19.2
click at [519, 114] on div "# Your pet should run back and forth on the X marks. # The hero should cheer th…" at bounding box center [526, 113] width 130 height 200
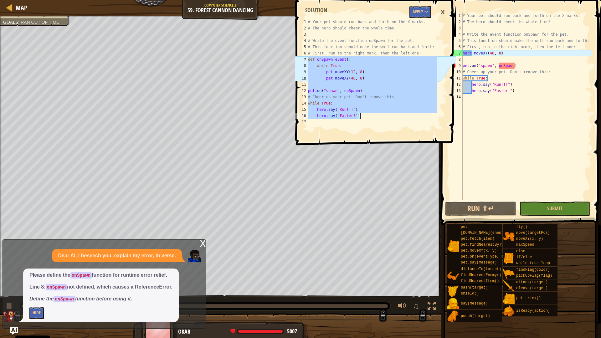
scroll to position [3, 0]
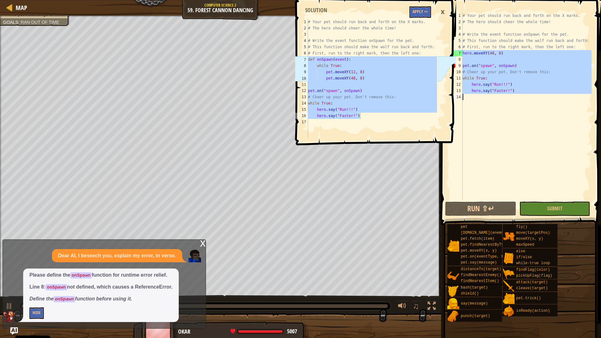
drag, startPoint x: 462, startPoint y: 54, endPoint x: 530, endPoint y: 101, distance: 83.0
click at [530, 101] on div "1 2 3 4 5 6 7 8 9 10 11 12 13 14 # Your pet should run back and forth on the X …" at bounding box center [520, 107] width 143 height 188
paste textarea
type textarea "hero.say("Faster!")"
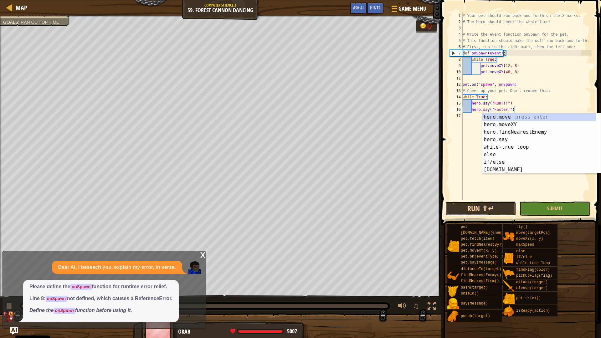
click at [483, 210] on button "Run ⇧↵" at bounding box center [480, 209] width 71 height 14
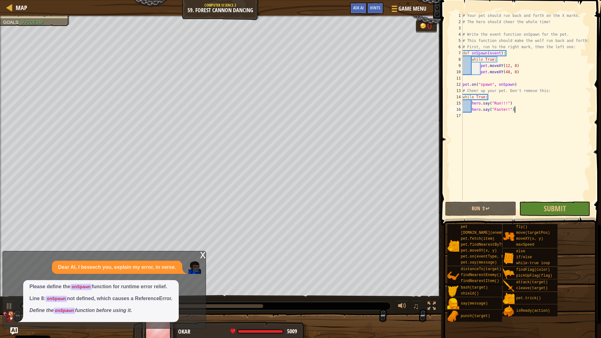
click at [203, 255] on div "x" at bounding box center [203, 254] width 6 height 6
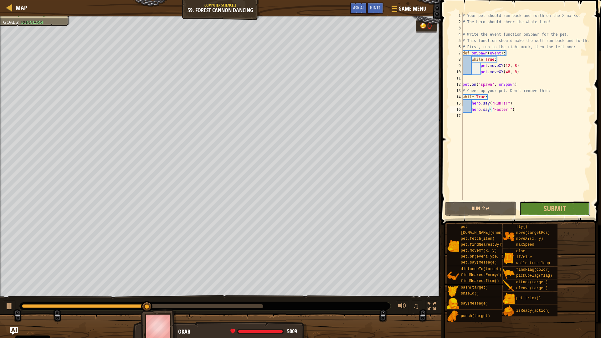
click at [547, 202] on button "Submit" at bounding box center [554, 209] width 71 height 14
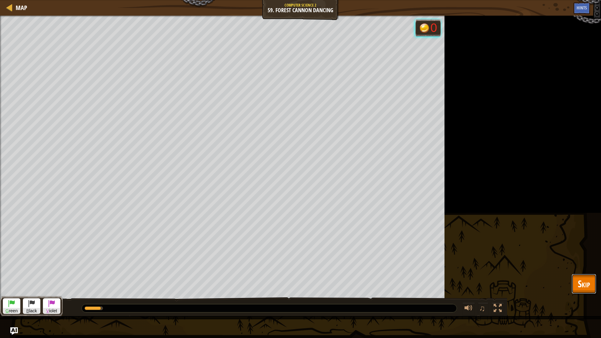
click at [583, 270] on span "Skip" at bounding box center [584, 283] width 12 height 13
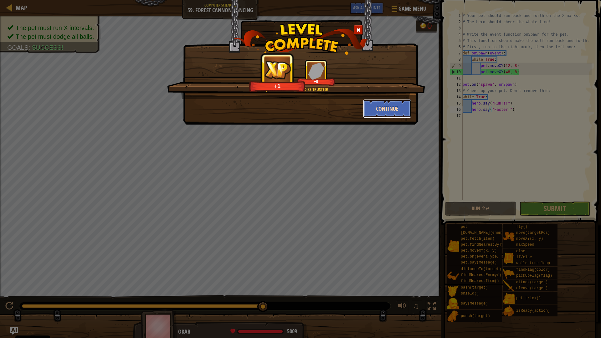
click at [392, 108] on button "Continue" at bounding box center [387, 108] width 49 height 19
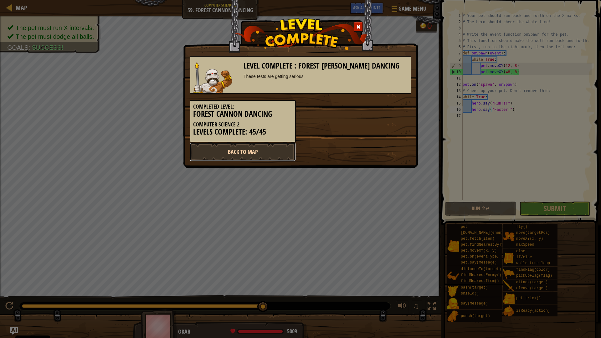
click at [276, 155] on link "Back to Map" at bounding box center [243, 151] width 106 height 19
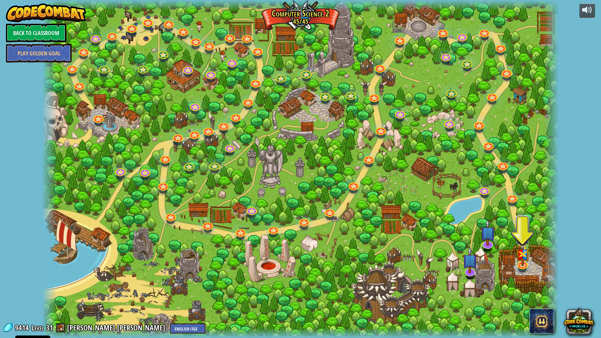
click at [480, 247] on div at bounding box center [300, 169] width 517 height 338
click at [489, 238] on img at bounding box center [487, 226] width 15 height 35
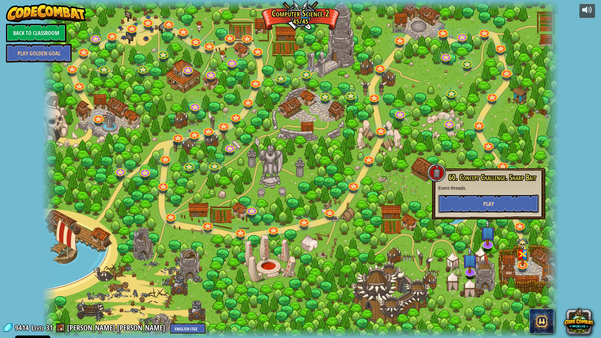
click at [472, 199] on button "Play" at bounding box center [488, 203] width 101 height 19
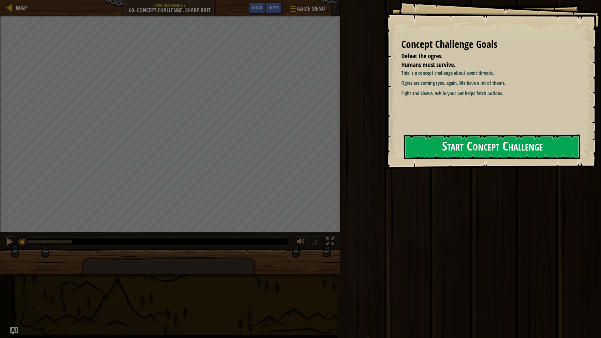
click at [460, 143] on button "Start Concept Challenge" at bounding box center [492, 147] width 176 height 25
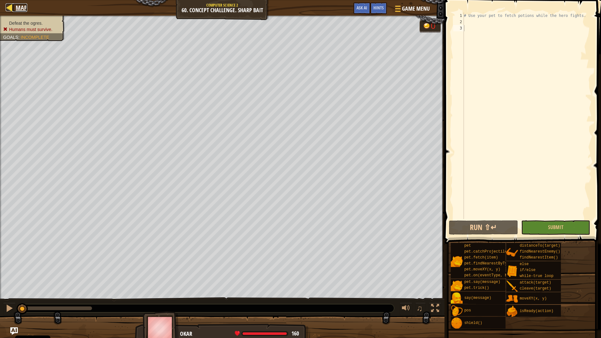
click at [11, 6] on div at bounding box center [10, 7] width 8 height 8
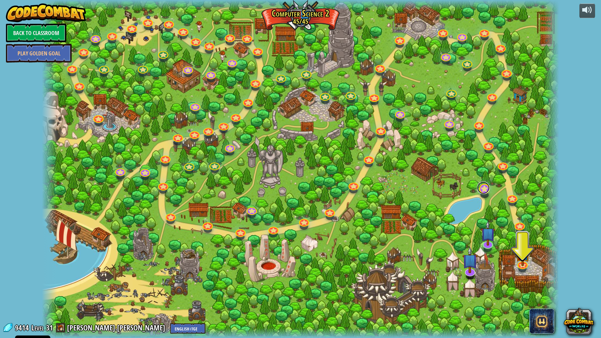
click at [486, 192] on link at bounding box center [483, 188] width 13 height 13
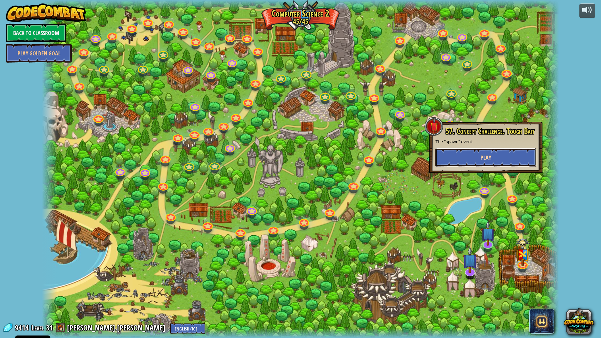
click at [479, 155] on button "Play" at bounding box center [485, 157] width 101 height 19
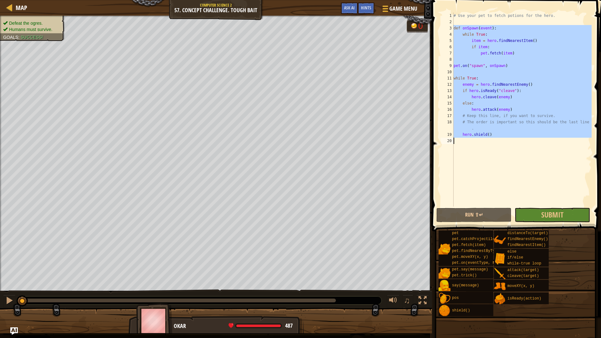
drag, startPoint x: 454, startPoint y: 27, endPoint x: 510, endPoint y: 141, distance: 127.3
click at [510, 141] on div "# Use your pet to fetch potions for the hero. def onSpawn ( event ) : while Tru…" at bounding box center [521, 116] width 139 height 207
type textarea "hero.shield()"
click at [11, 8] on div at bounding box center [10, 7] width 8 height 8
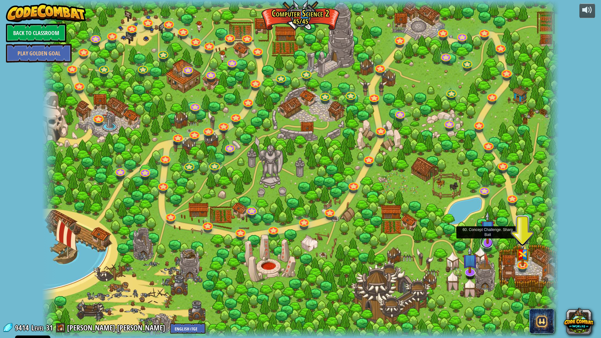
click at [491, 246] on link at bounding box center [487, 242] width 13 height 13
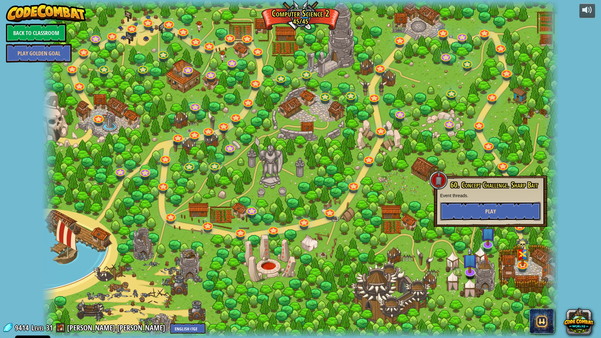
click at [476, 213] on button "Play" at bounding box center [490, 211] width 101 height 19
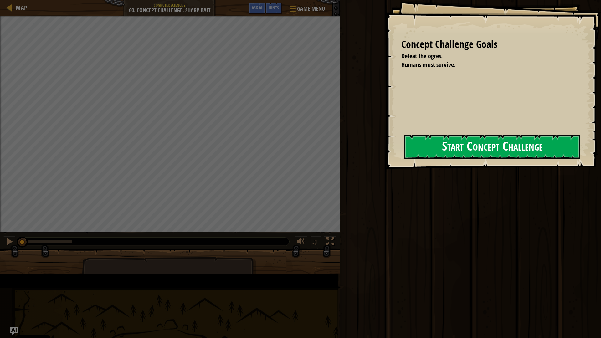
click at [404, 157] on button "Start Concept Challenge" at bounding box center [492, 147] width 176 height 25
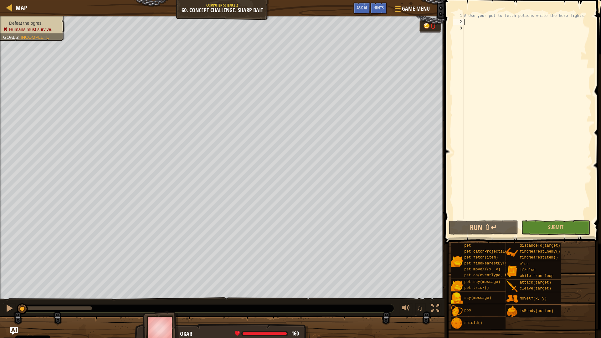
click at [474, 19] on div "# Use your pet to fetch potions while the hero fights." at bounding box center [527, 122] width 129 height 219
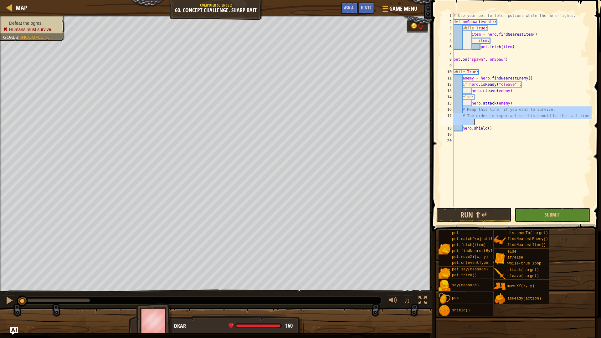
drag, startPoint x: 463, startPoint y: 108, endPoint x: 590, endPoint y: 119, distance: 127.6
click at [590, 119] on div "# Use your pet to fetch potions while the hero fights. def onSpawn ( event ) : …" at bounding box center [521, 116] width 139 height 207
type textarea "# Keep this line, if you want to survive. # The order is important so this shou…"
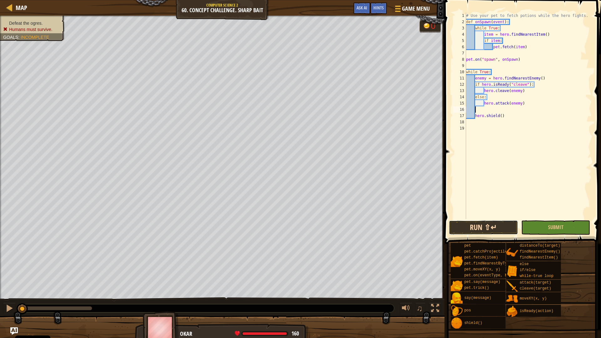
click at [494, 224] on button "Run ⇧↵" at bounding box center [483, 227] width 69 height 14
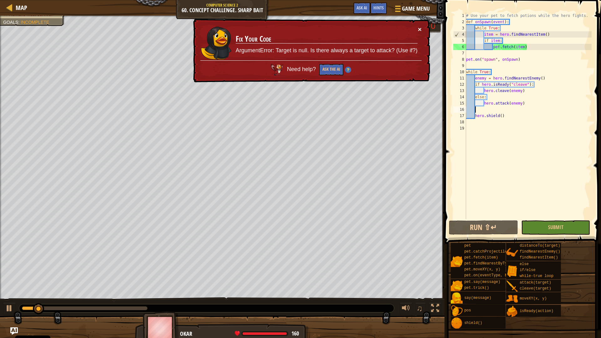
click at [419, 30] on button "×" at bounding box center [420, 29] width 4 height 7
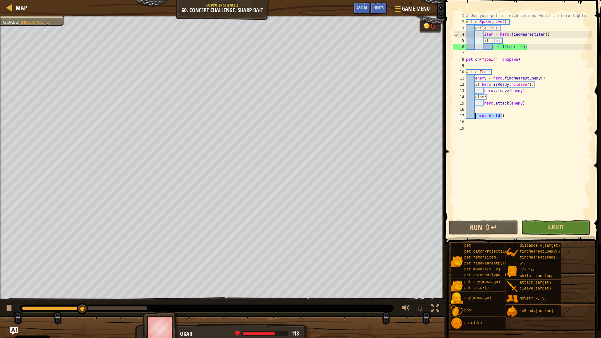
drag, startPoint x: 502, startPoint y: 115, endPoint x: 475, endPoint y: 118, distance: 27.1
click at [475, 118] on div "# Use your pet to fetch potions while the hero fights. def onSpawn ( event ) : …" at bounding box center [528, 122] width 127 height 219
type textarea "hero.shield()"
drag, startPoint x: 520, startPoint y: 116, endPoint x: 459, endPoint y: 113, distance: 60.8
click at [459, 113] on div "hero.shield() 1 2 3 4 5 6 7 8 9 10 11 12 13 14 15 16 17 18 19 # Use your pet to…" at bounding box center [522, 116] width 140 height 207
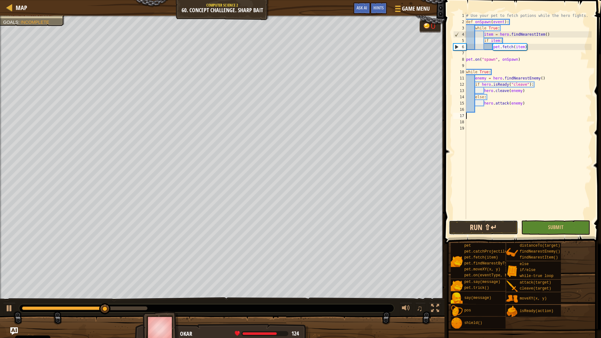
click at [471, 226] on button "Run ⇧↵" at bounding box center [483, 227] width 69 height 14
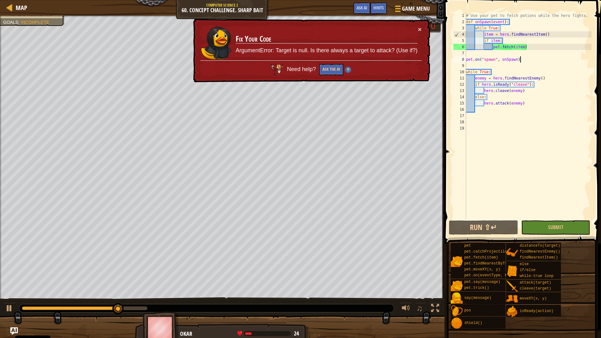
drag, startPoint x: 522, startPoint y: 59, endPoint x: 539, endPoint y: 62, distance: 17.8
click at [539, 62] on div "# Use your pet to fetch potions while the hero fights. def onSpawn ( event ) : …" at bounding box center [528, 122] width 127 height 219
type textarea "pet.on("spawn", onSpawn)"
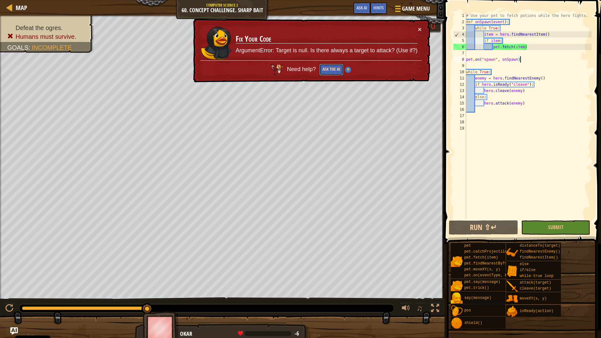
click at [335, 68] on button "Ask the AI" at bounding box center [331, 70] width 24 height 12
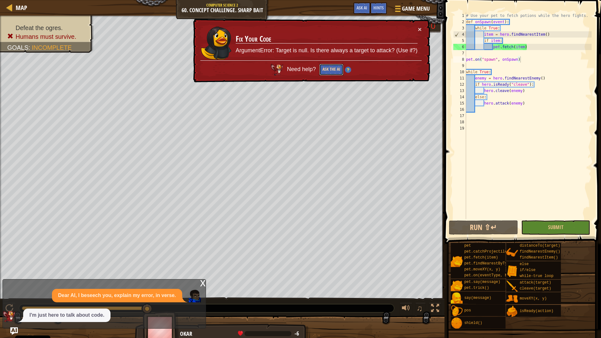
click at [327, 66] on button "Ask the AI" at bounding box center [331, 70] width 24 height 12
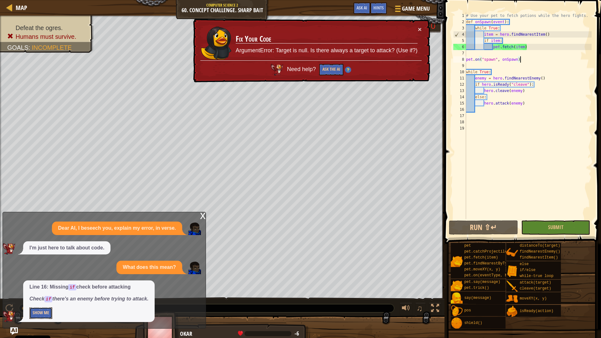
click at [44, 270] on button "Show Me" at bounding box center [40, 313] width 23 height 12
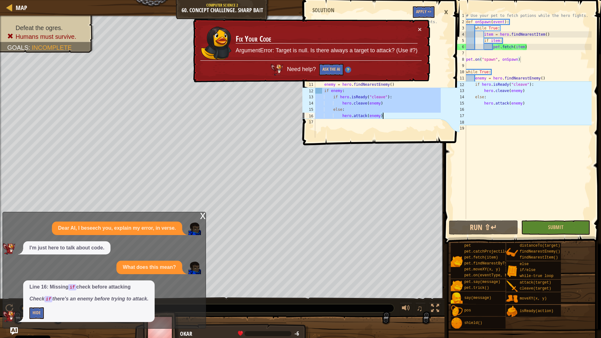
drag, startPoint x: 323, startPoint y: 88, endPoint x: 388, endPoint y: 116, distance: 70.4
click at [388, 116] on div "# Use your pet to fetch potions while the hero fights. def onSpawn ( event ) : …" at bounding box center [377, 84] width 127 height 131
type textarea "else: hero.attack(enemy)"
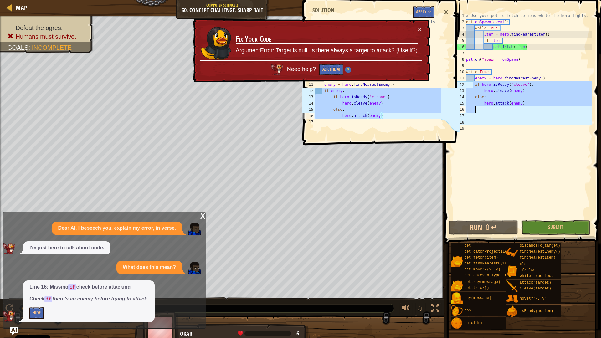
drag, startPoint x: 483, startPoint y: 89, endPoint x: 519, endPoint y: 108, distance: 40.5
click at [519, 108] on div "# Use your pet to fetch potions while the hero fights. def onSpawn ( event ) : …" at bounding box center [528, 122] width 127 height 219
paste textarea "hero.attack(enemy)"
type textarea "hero.attack(enemy)"
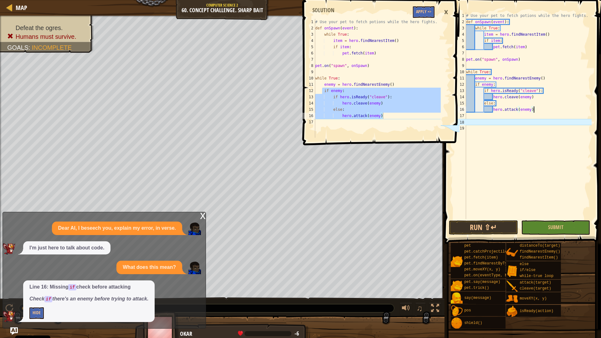
click at [471, 121] on div "# Use your pet to fetch potions while the hero fights. def onSpawn ( event ) : …" at bounding box center [528, 122] width 127 height 219
click at [505, 122] on div "# Use your pet to fetch potions while the hero fights. def onSpawn ( event ) : …" at bounding box center [528, 122] width 127 height 219
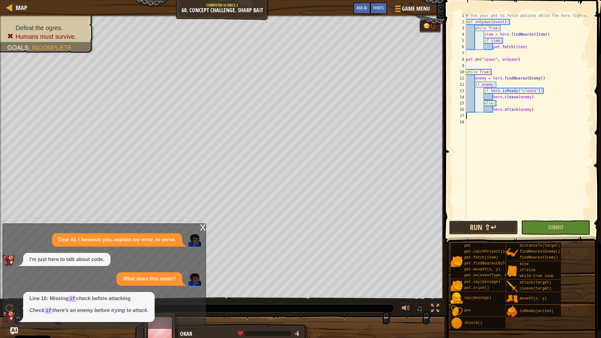
click at [496, 230] on button "Run ⇧↵" at bounding box center [483, 227] width 69 height 14
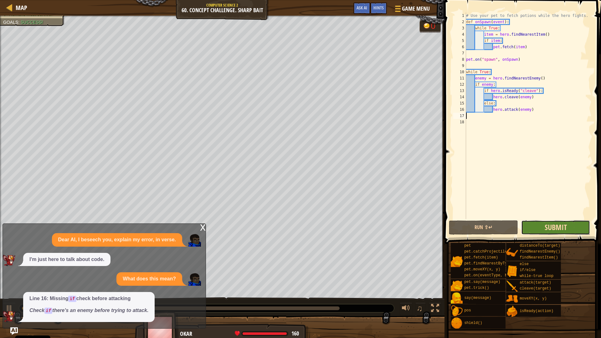
click at [556, 223] on span "Submit" at bounding box center [556, 227] width 22 height 10
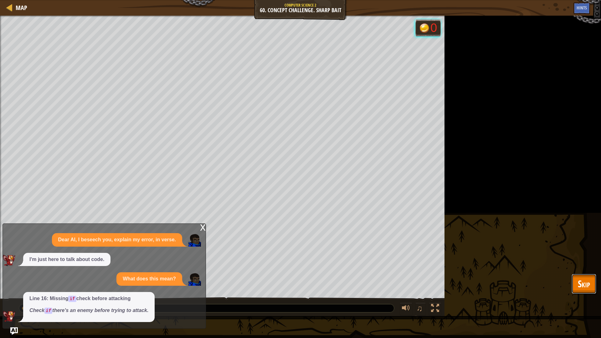
click at [583, 270] on span "Skip" at bounding box center [584, 283] width 12 height 13
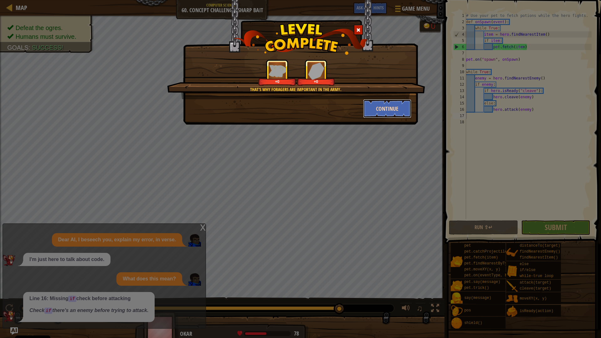
click at [376, 110] on button "Continue" at bounding box center [387, 108] width 49 height 19
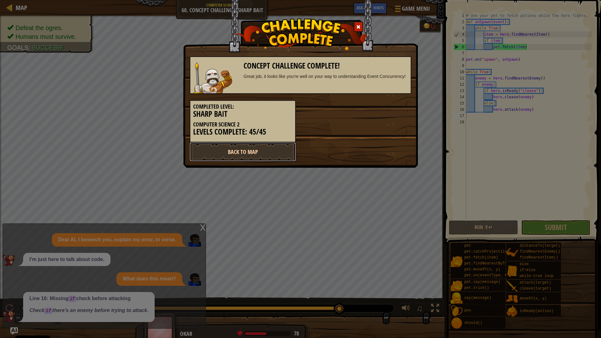
click at [260, 155] on link "Back to Map" at bounding box center [243, 151] width 106 height 19
